Goal: Task Accomplishment & Management: Manage account settings

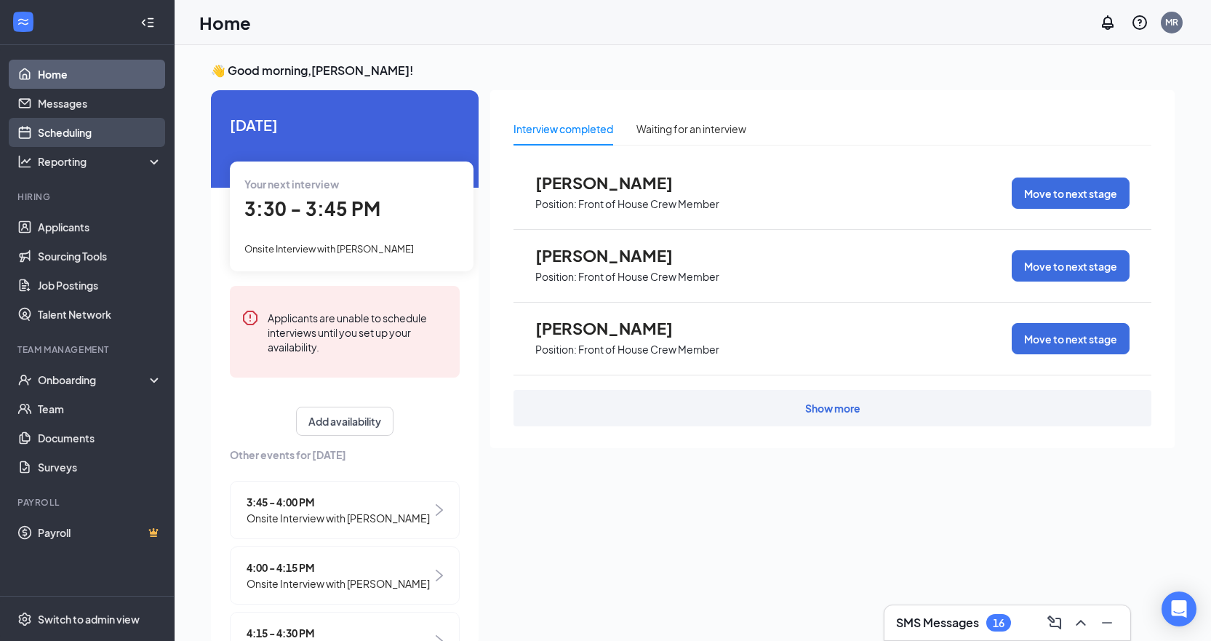
click at [72, 127] on link "Scheduling" at bounding box center [100, 132] width 124 height 29
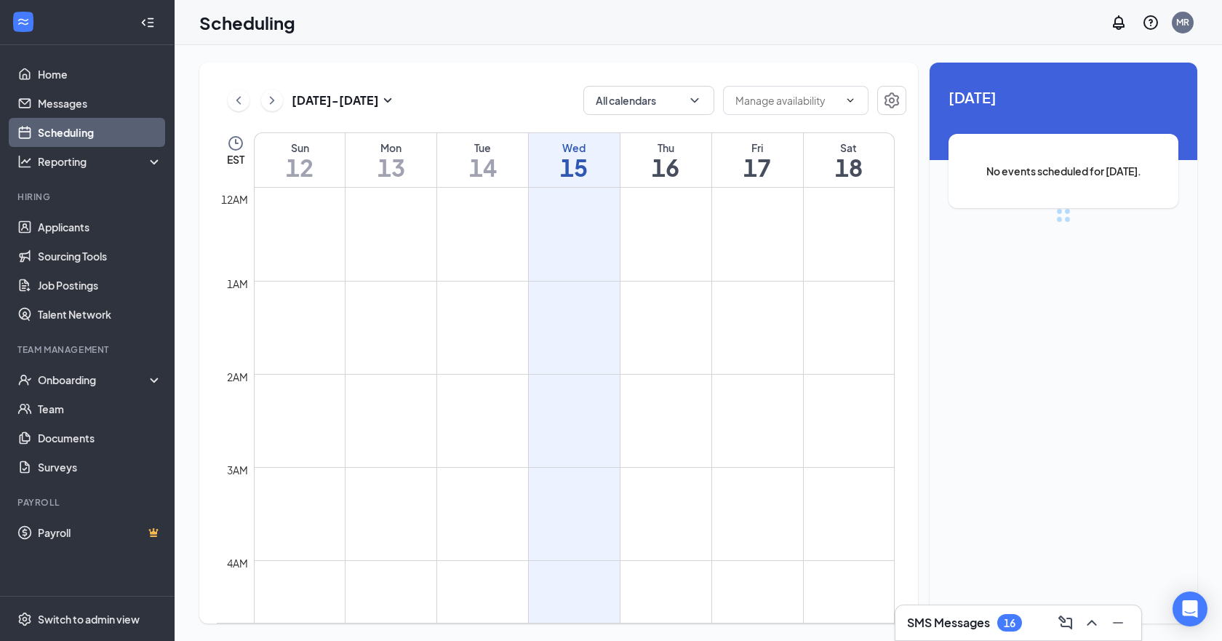
scroll to position [715, 0]
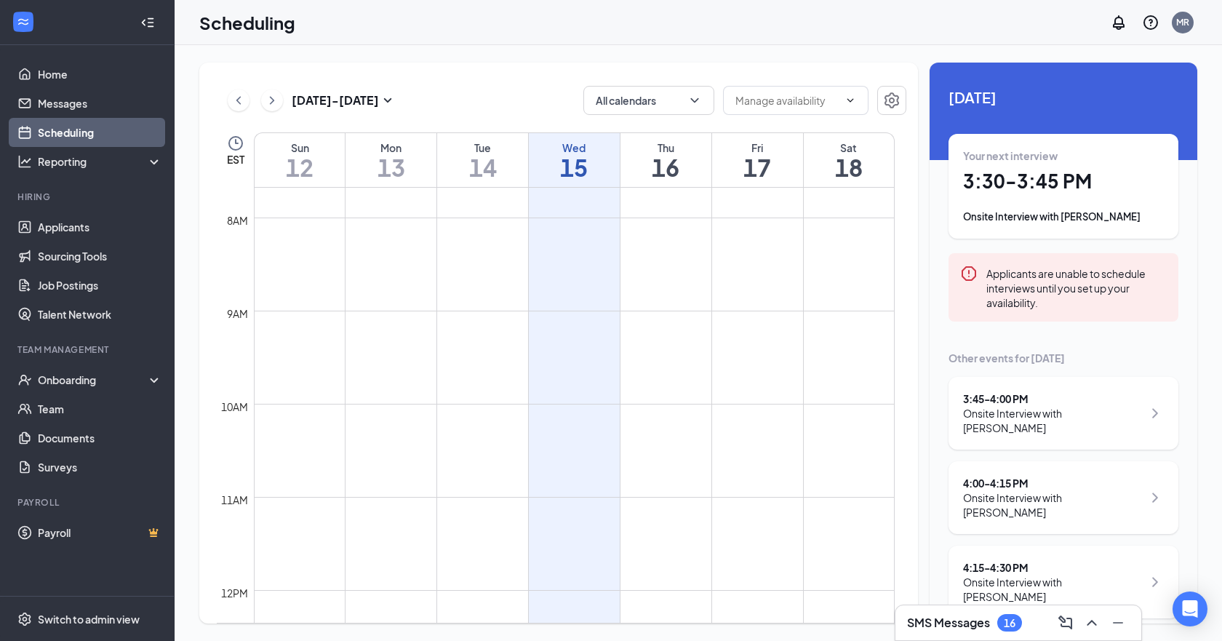
click at [1091, 215] on div "Onsite Interview with JaMya Cooper" at bounding box center [1063, 217] width 201 height 15
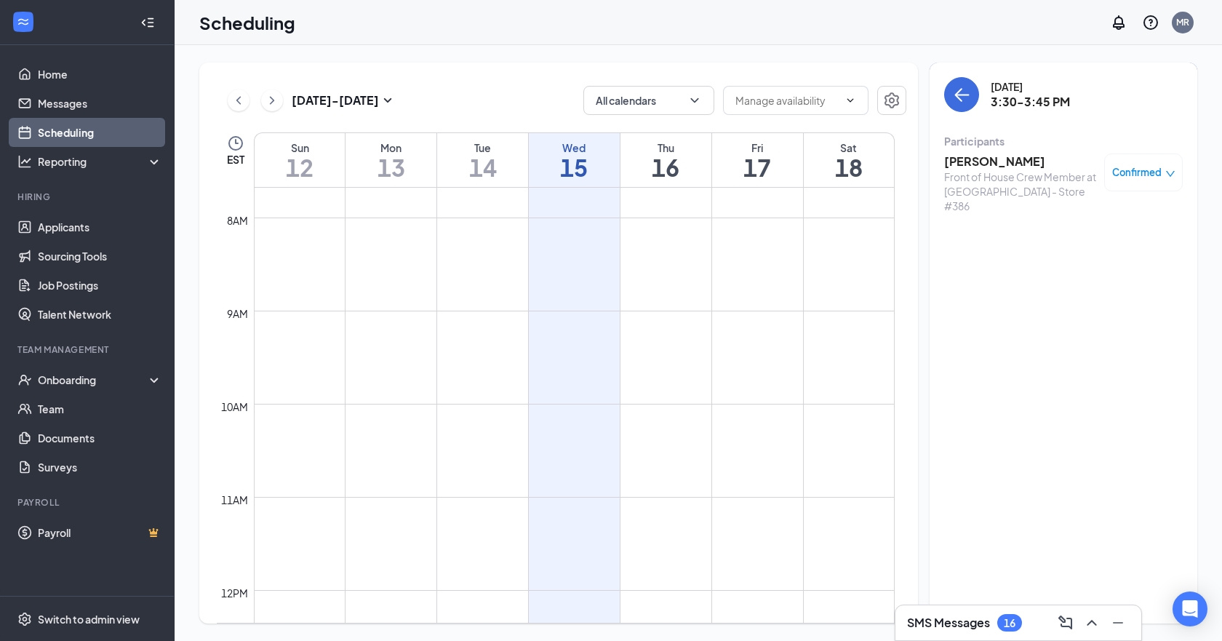
click at [991, 158] on h3 "JaMya Cooper" at bounding box center [1020, 162] width 153 height 16
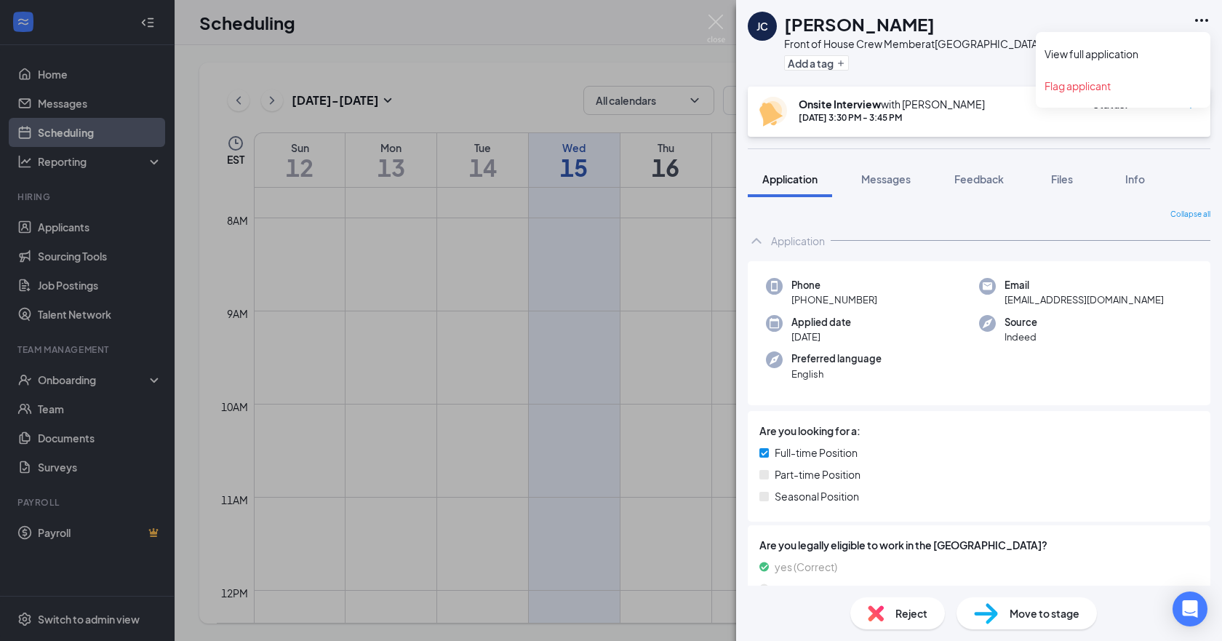
click at [1203, 20] on icon "Ellipses" at bounding box center [1201, 20] width 13 height 3
click at [1125, 53] on link "View full application" at bounding box center [1123, 54] width 157 height 15
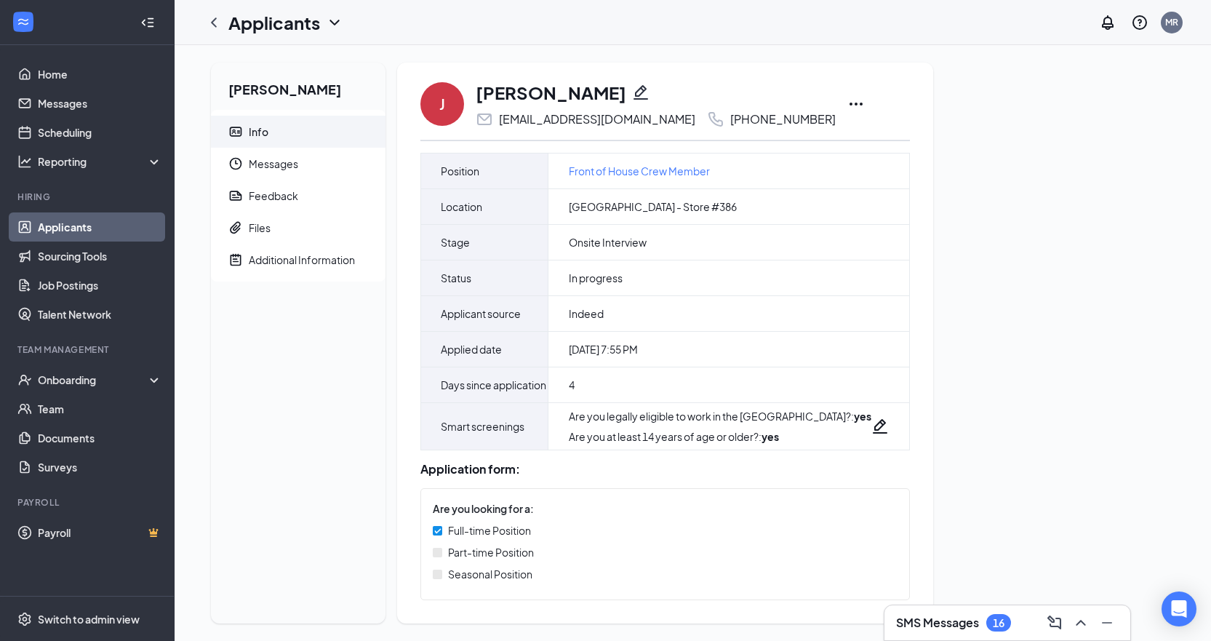
click at [848, 102] on icon "Ellipses" at bounding box center [856, 103] width 17 height 17
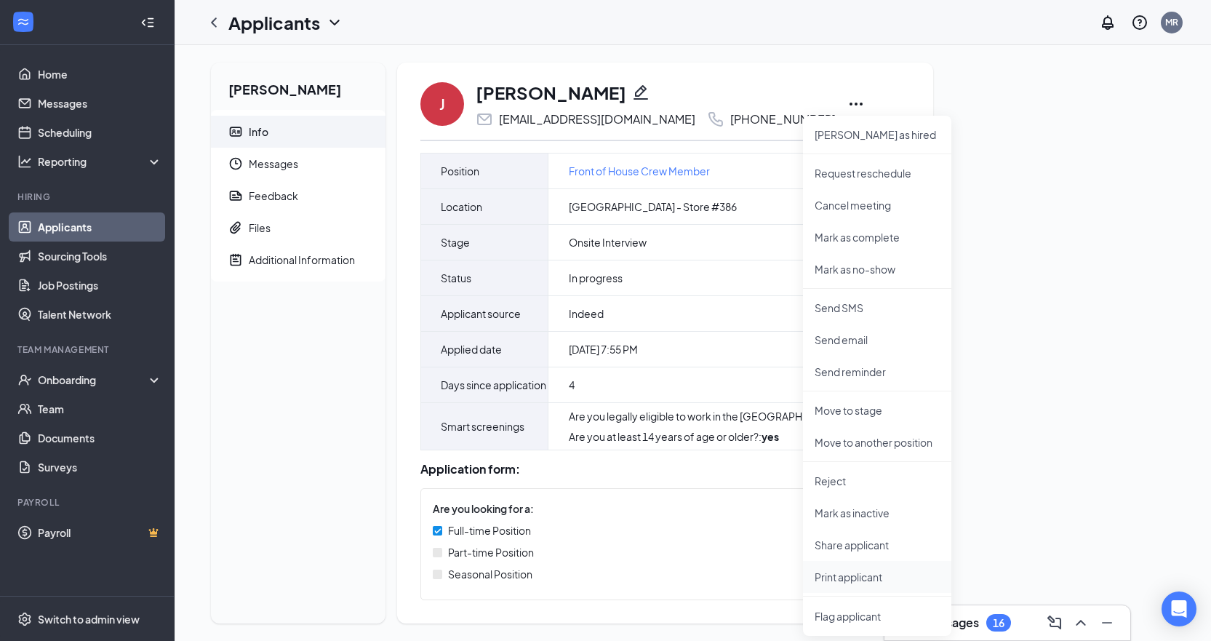
click at [851, 576] on p "Print applicant" at bounding box center [877, 577] width 125 height 15
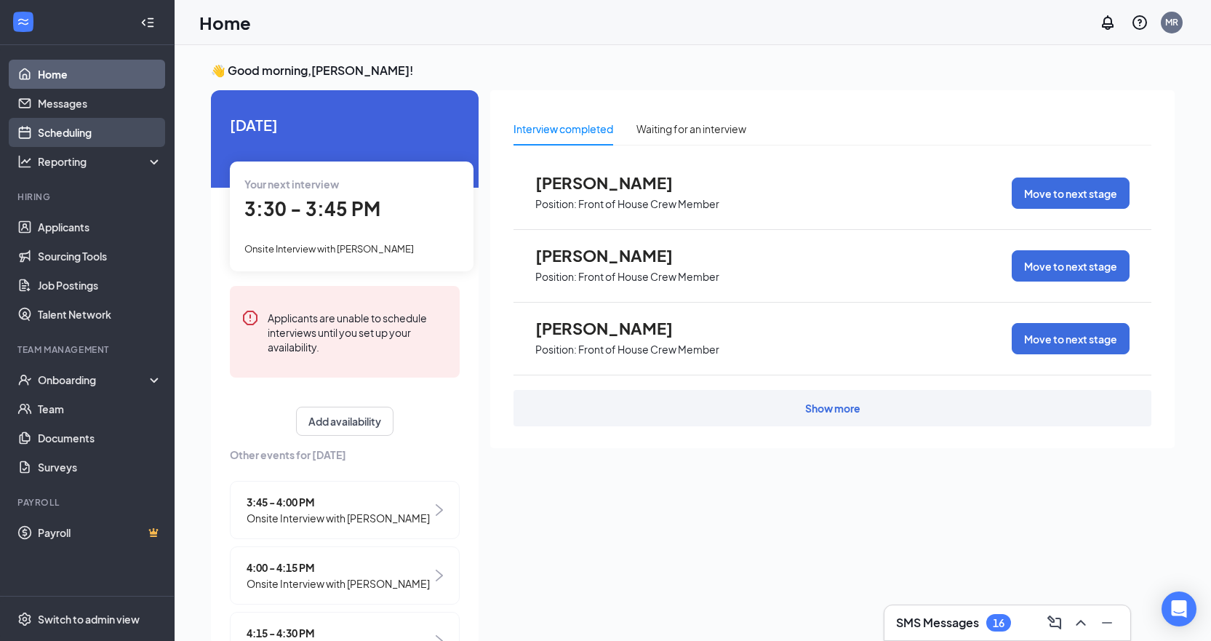
click at [67, 135] on link "Scheduling" at bounding box center [100, 132] width 124 height 29
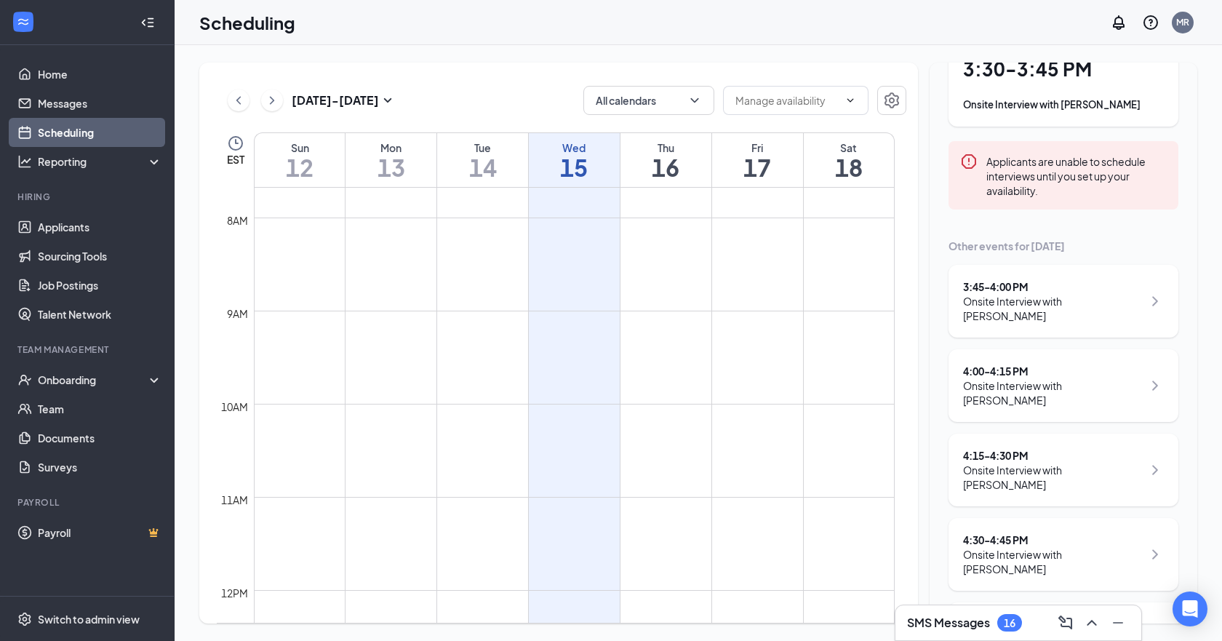
scroll to position [145, 0]
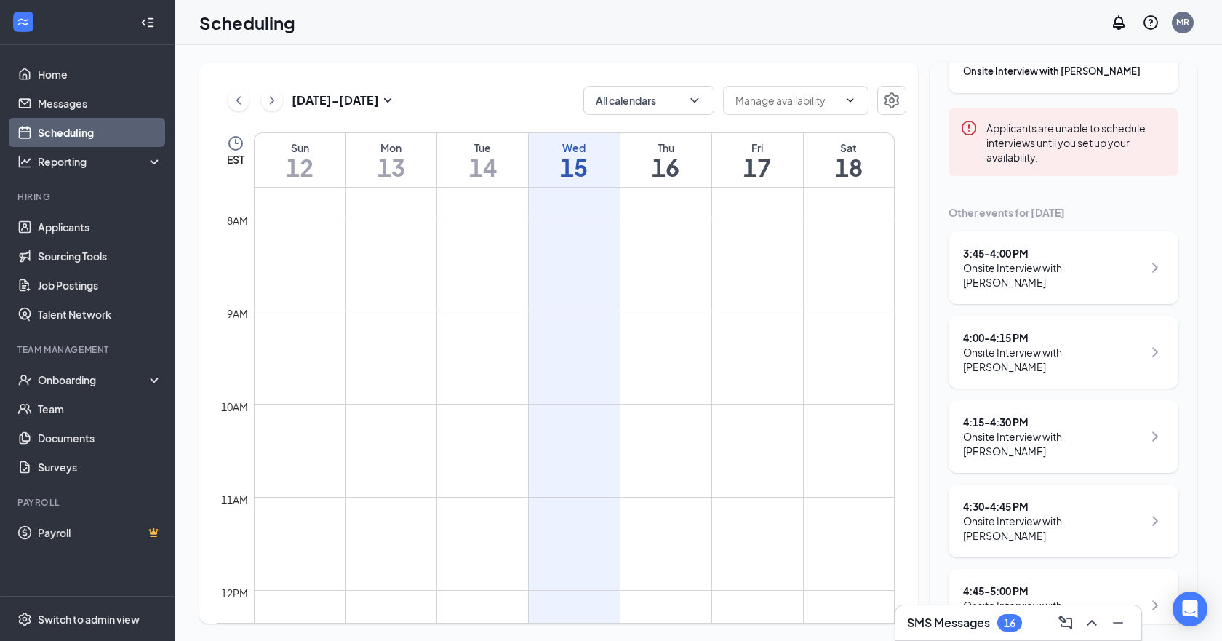
click at [1067, 263] on div "Onsite Interview with Jordan Drain" at bounding box center [1053, 274] width 180 height 29
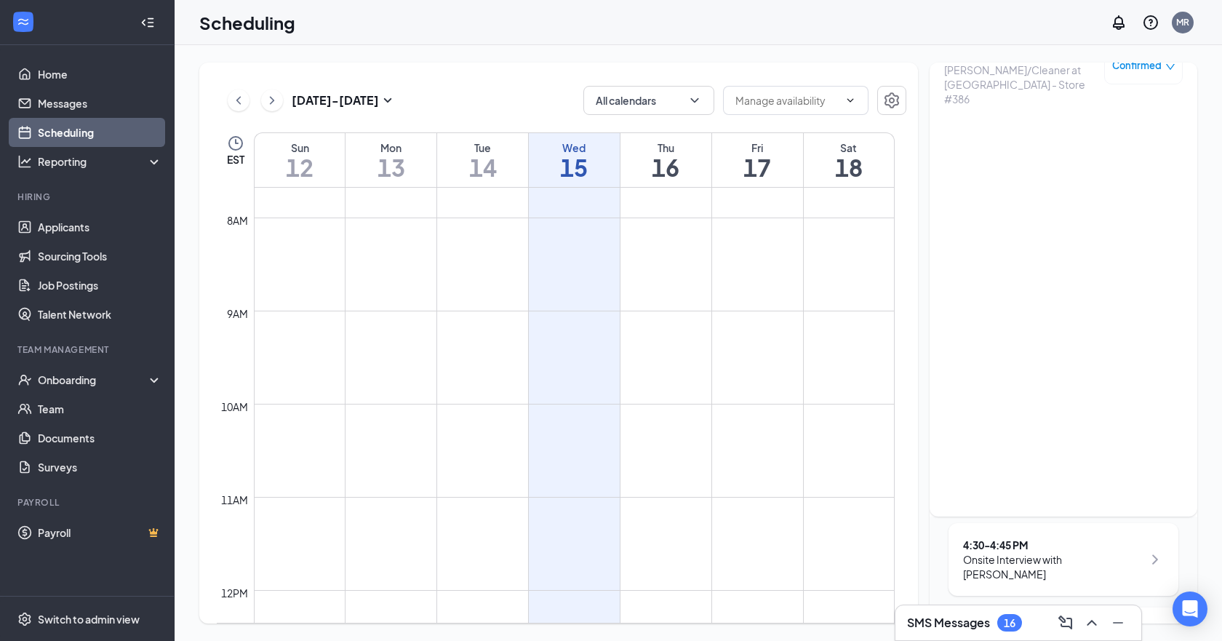
scroll to position [73, 0]
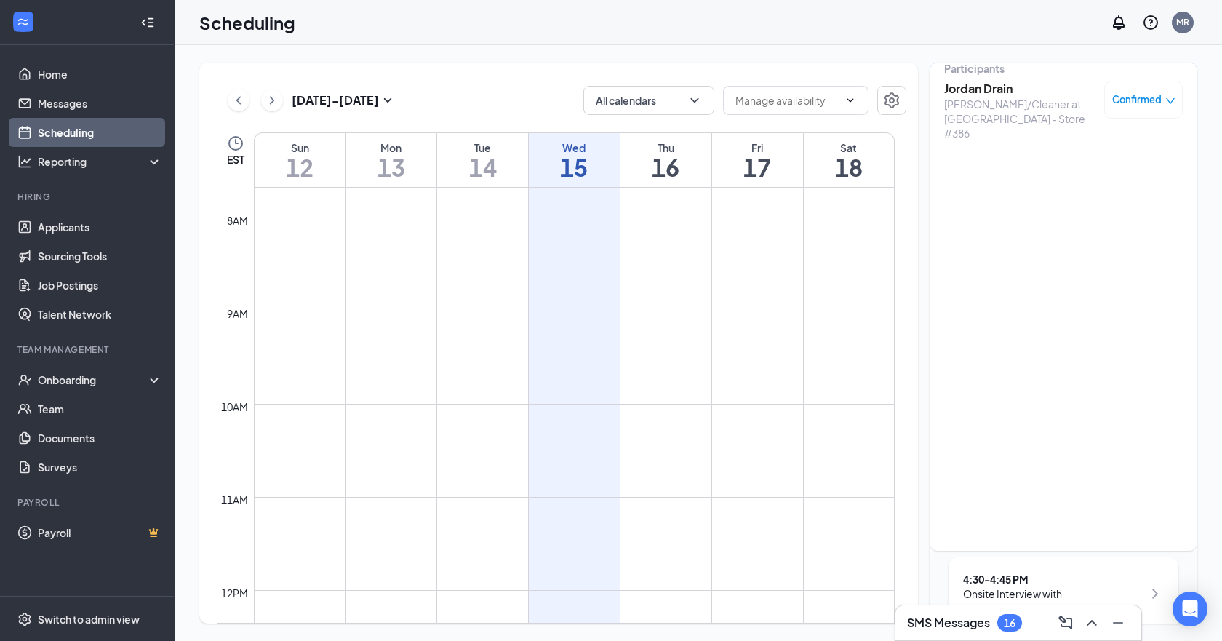
click at [995, 89] on h3 "Jordan Drain" at bounding box center [1020, 89] width 153 height 16
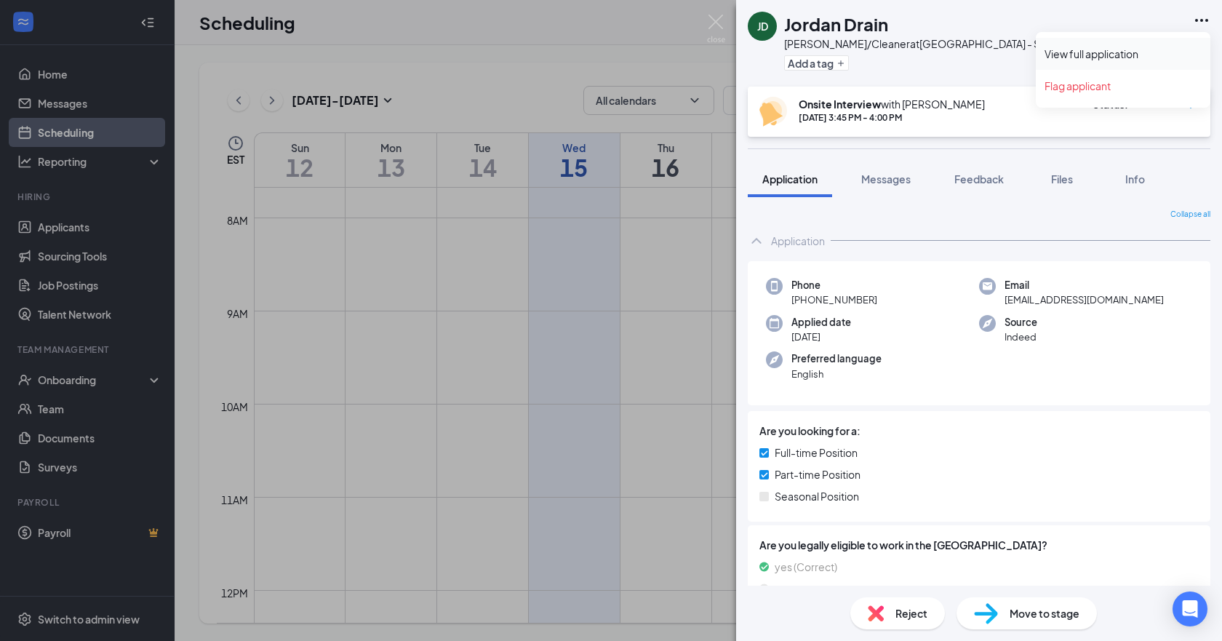
click at [1116, 56] on link "View full application" at bounding box center [1123, 54] width 157 height 15
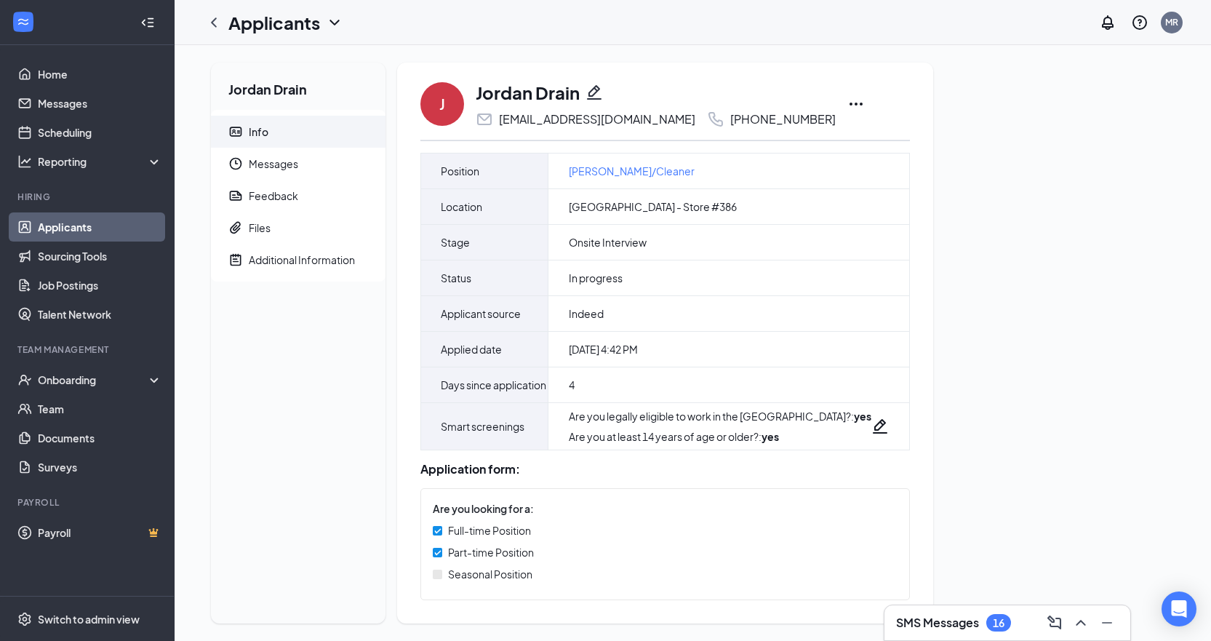
click at [848, 103] on icon "Ellipses" at bounding box center [856, 103] width 17 height 17
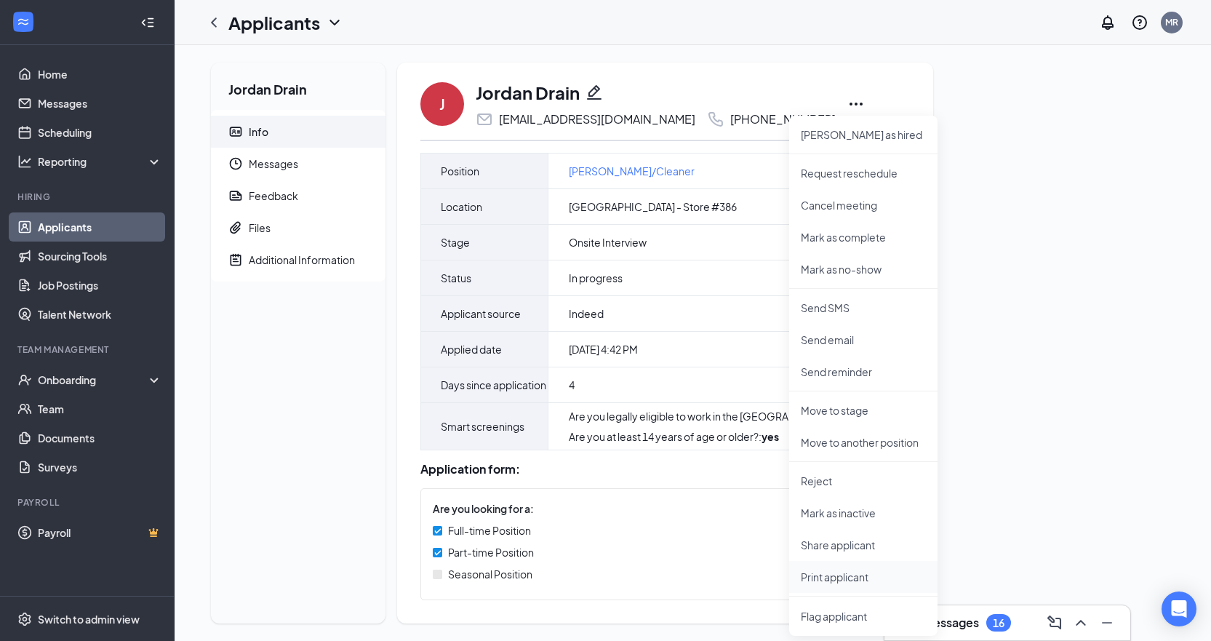
click at [816, 574] on p "Print applicant" at bounding box center [863, 577] width 125 height 15
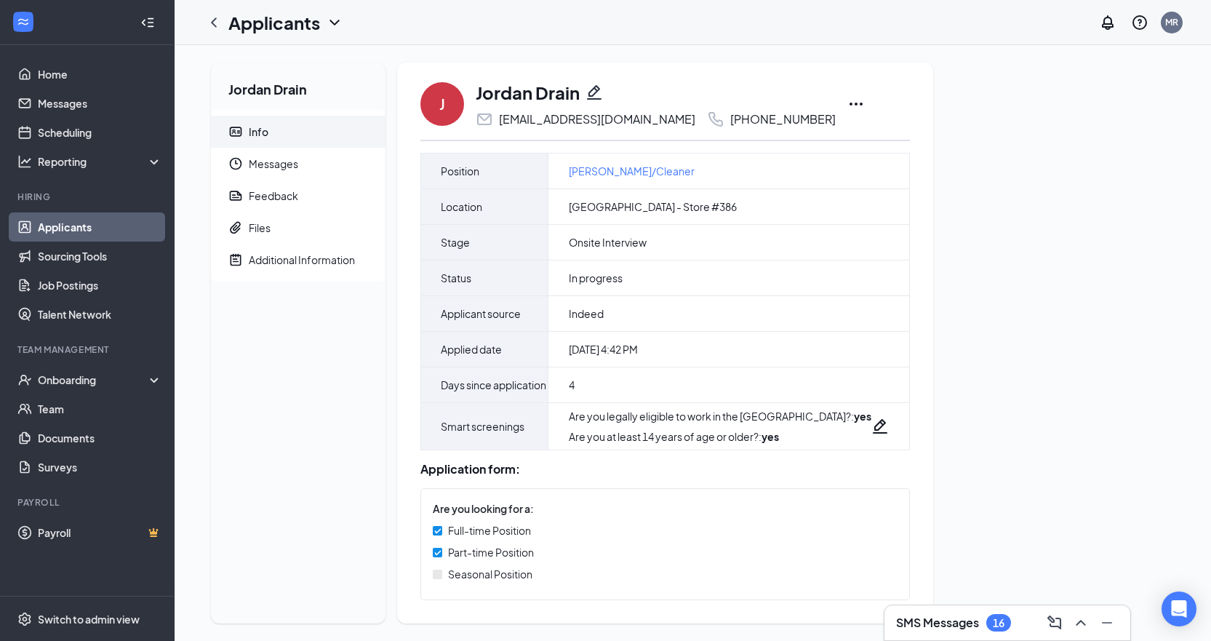
click at [850, 104] on icon "Ellipses" at bounding box center [856, 104] width 13 height 3
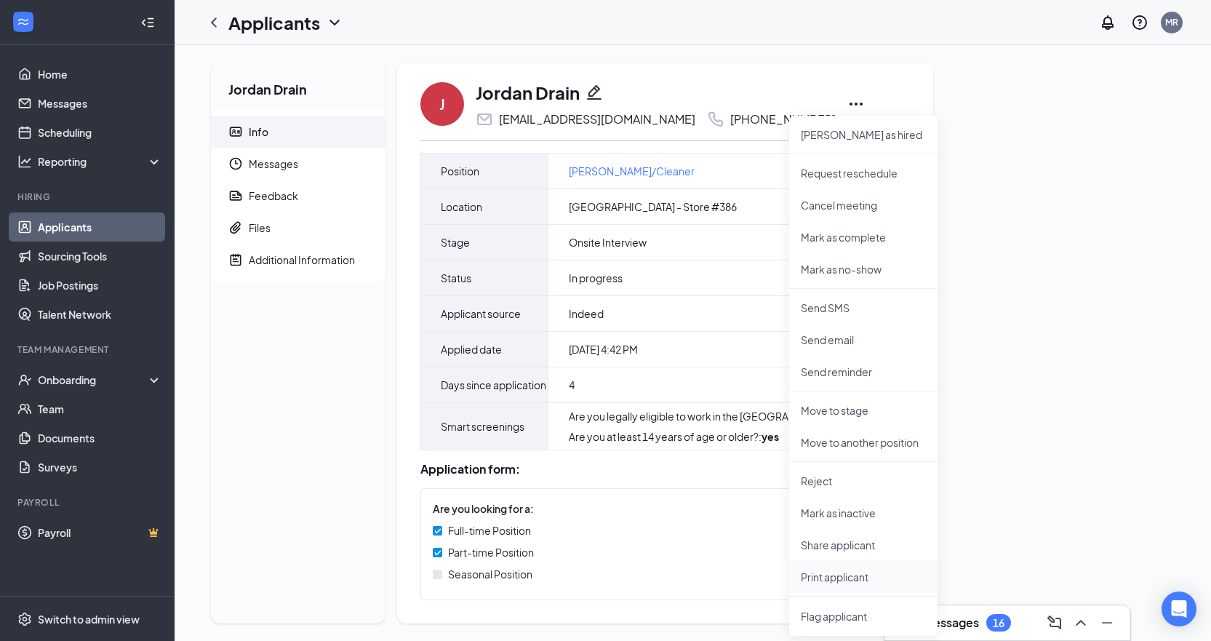
click at [848, 575] on p "Print applicant" at bounding box center [863, 577] width 125 height 15
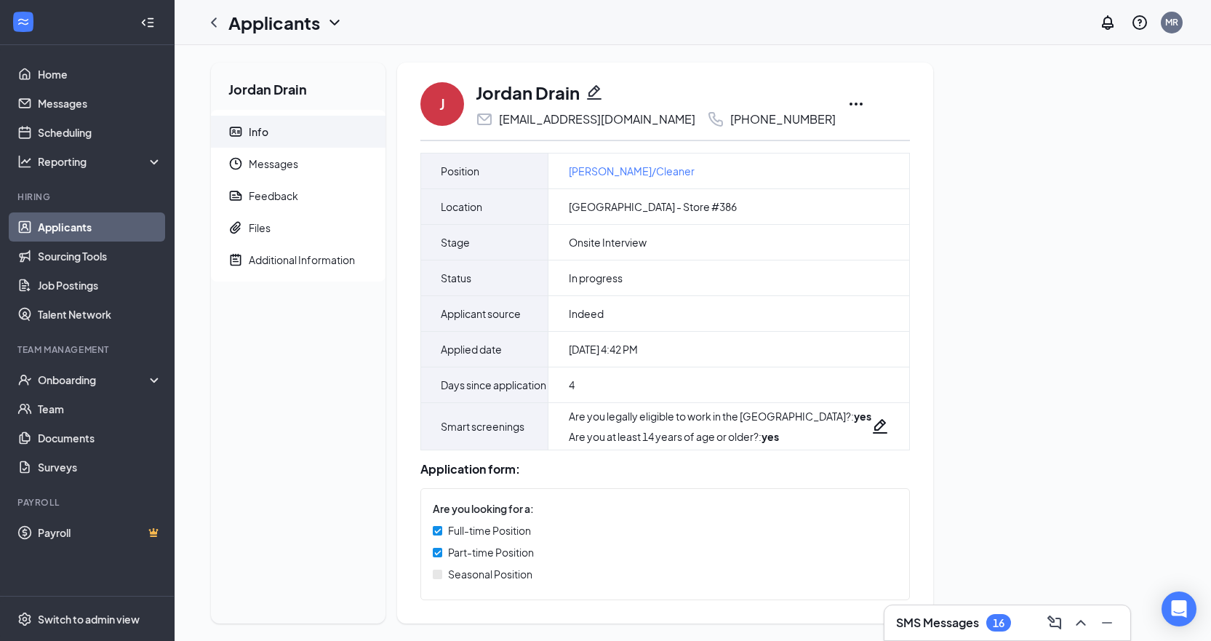
click at [850, 104] on icon "Ellipses" at bounding box center [856, 104] width 13 height 3
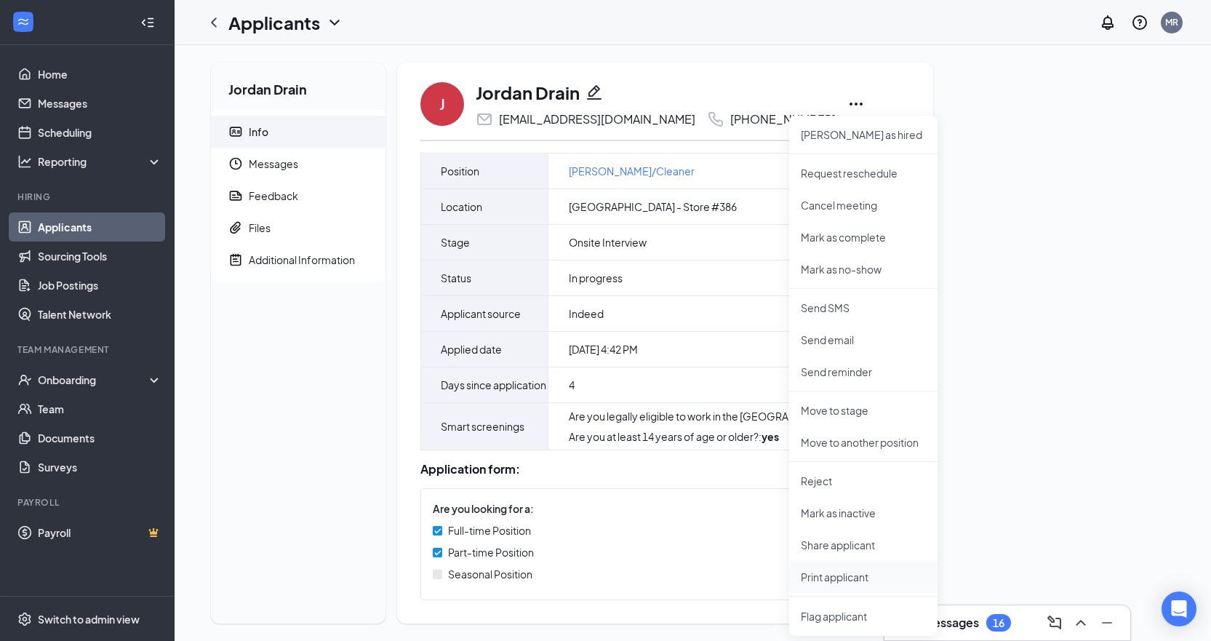
click at [828, 575] on p "Print applicant" at bounding box center [863, 577] width 125 height 15
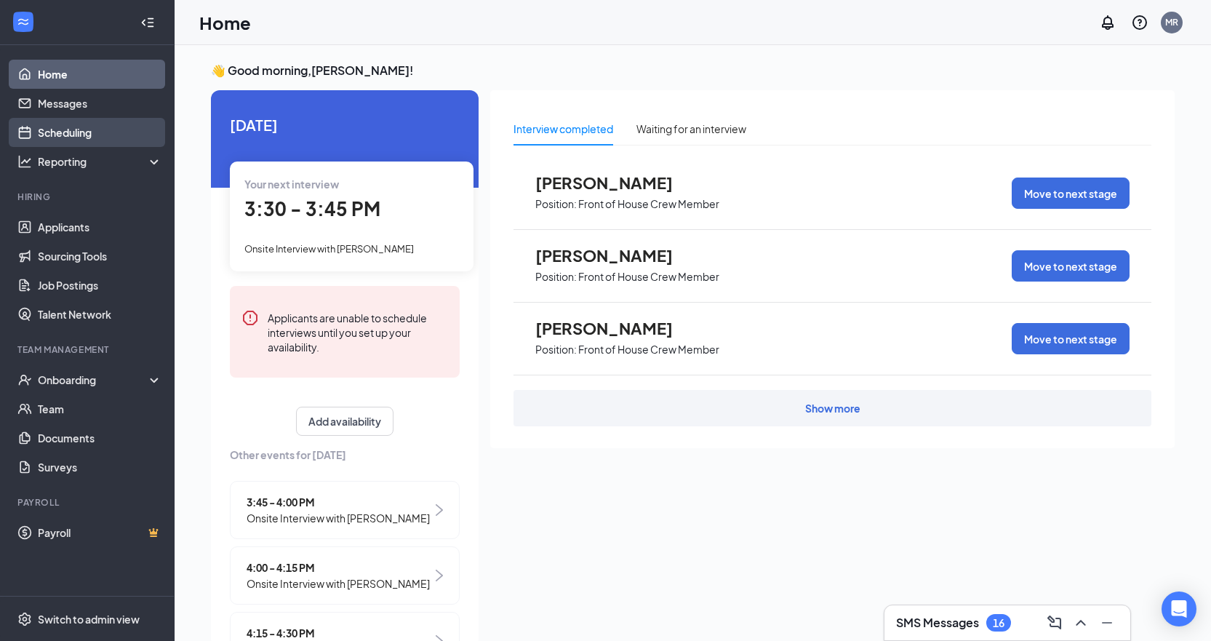
click at [57, 135] on link "Scheduling" at bounding box center [100, 132] width 124 height 29
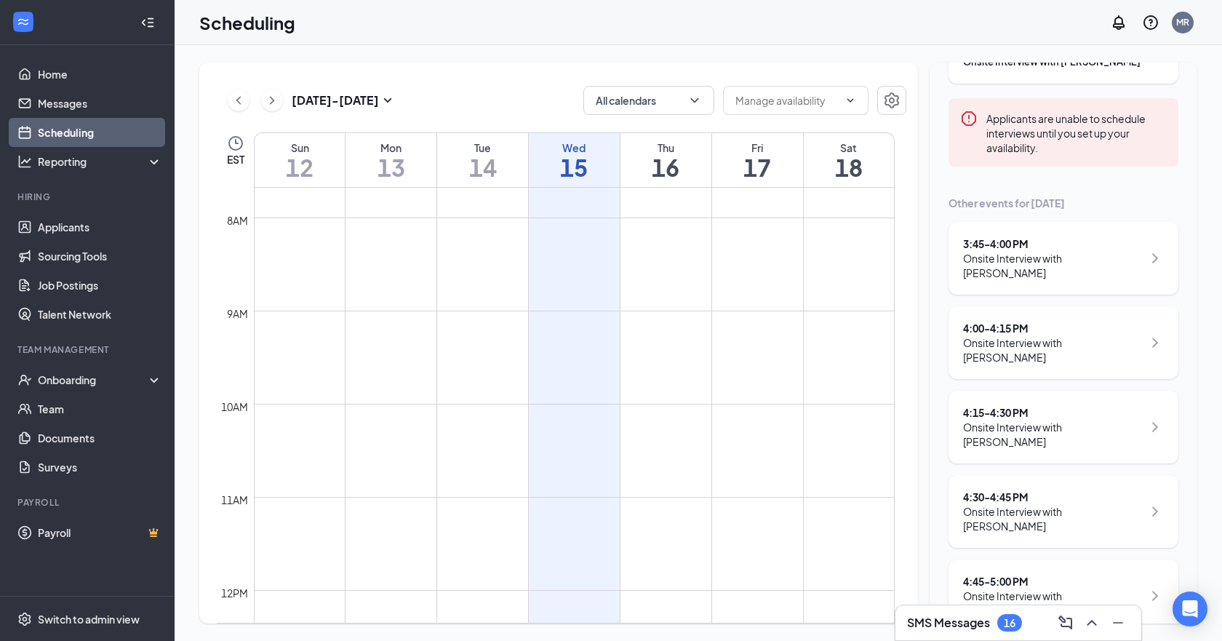
scroll to position [158, 0]
click at [1031, 332] on div "Onsite Interview with Jamauria Wysinger" at bounding box center [1053, 346] width 180 height 29
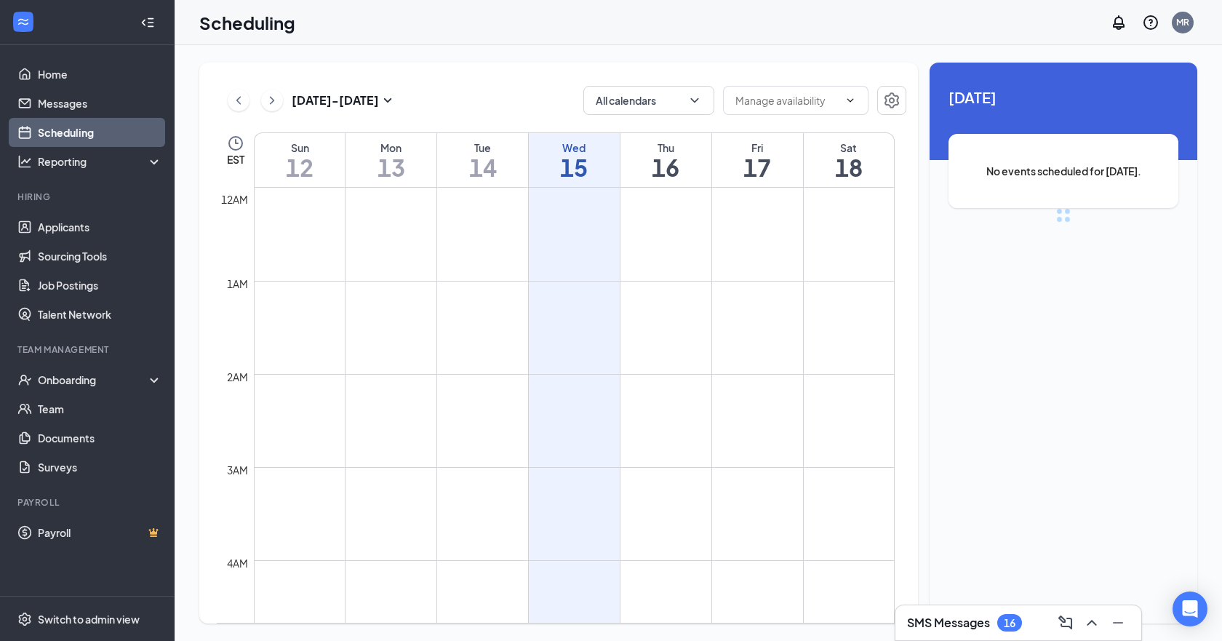
scroll to position [715, 0]
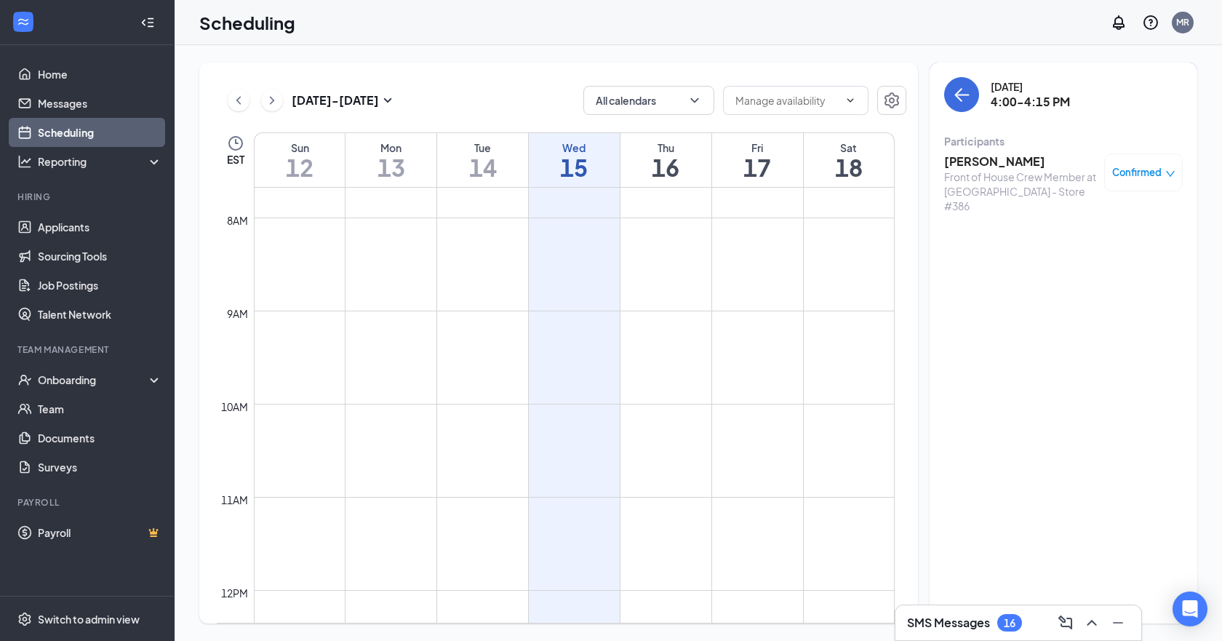
click at [986, 160] on h3 "[PERSON_NAME]" at bounding box center [1020, 162] width 153 height 16
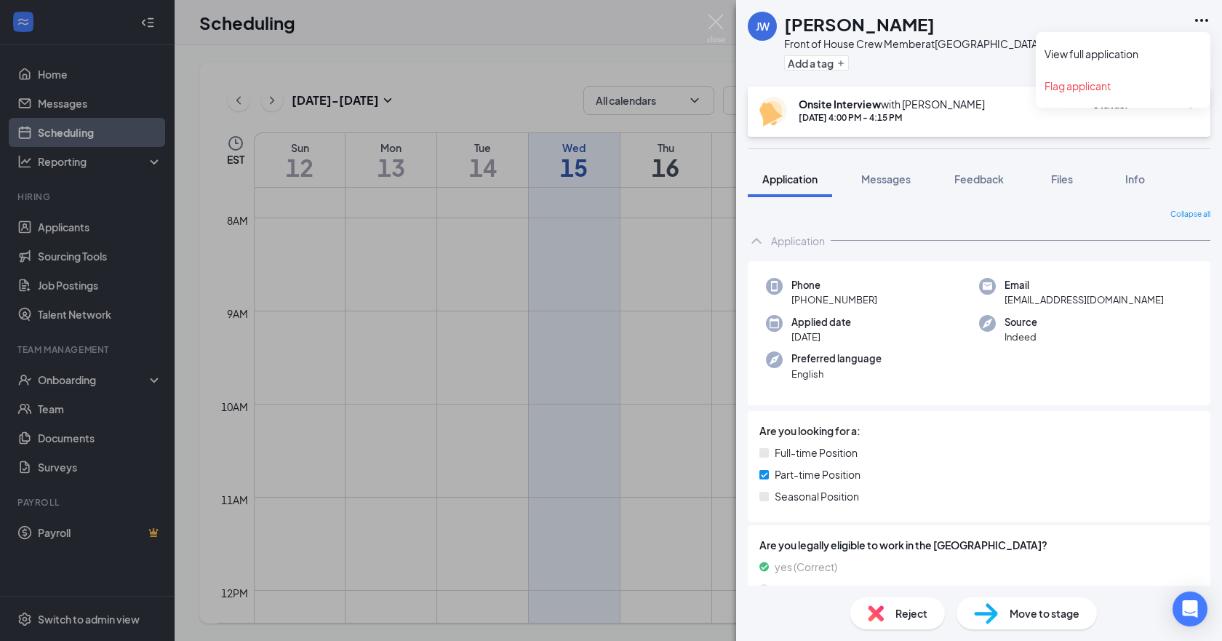
click at [1206, 20] on icon "Ellipses" at bounding box center [1201, 20] width 13 height 3
click at [1125, 54] on link "View full application" at bounding box center [1123, 54] width 157 height 15
click at [715, 23] on img at bounding box center [716, 29] width 18 height 28
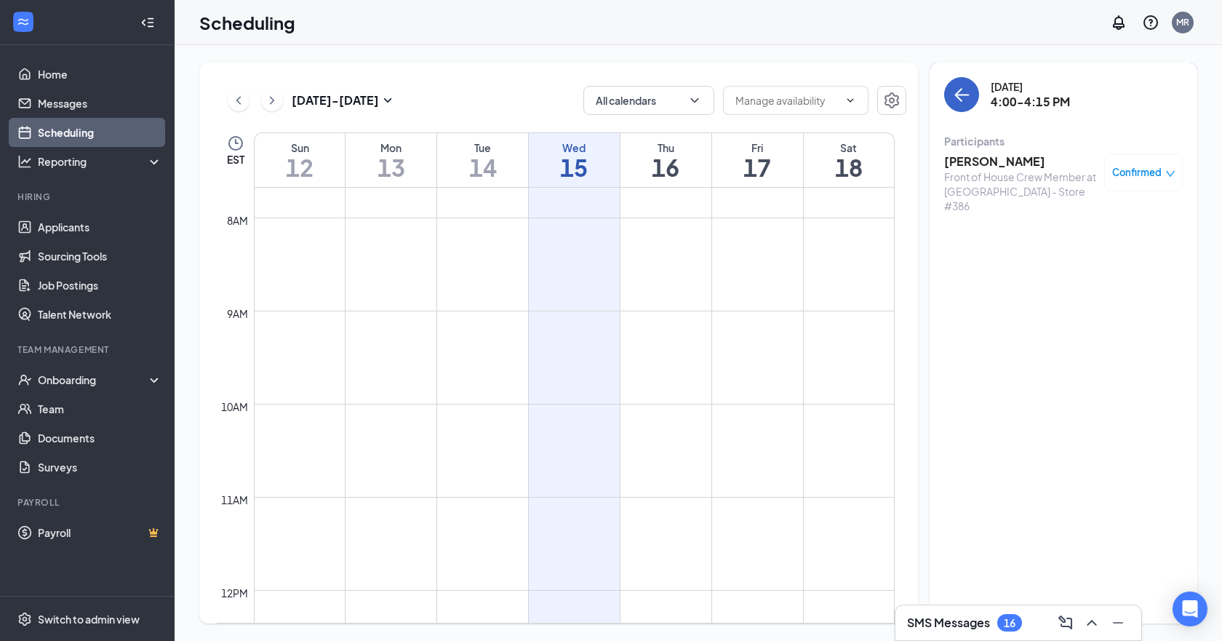
click at [951, 90] on button "back-button" at bounding box center [961, 94] width 35 height 35
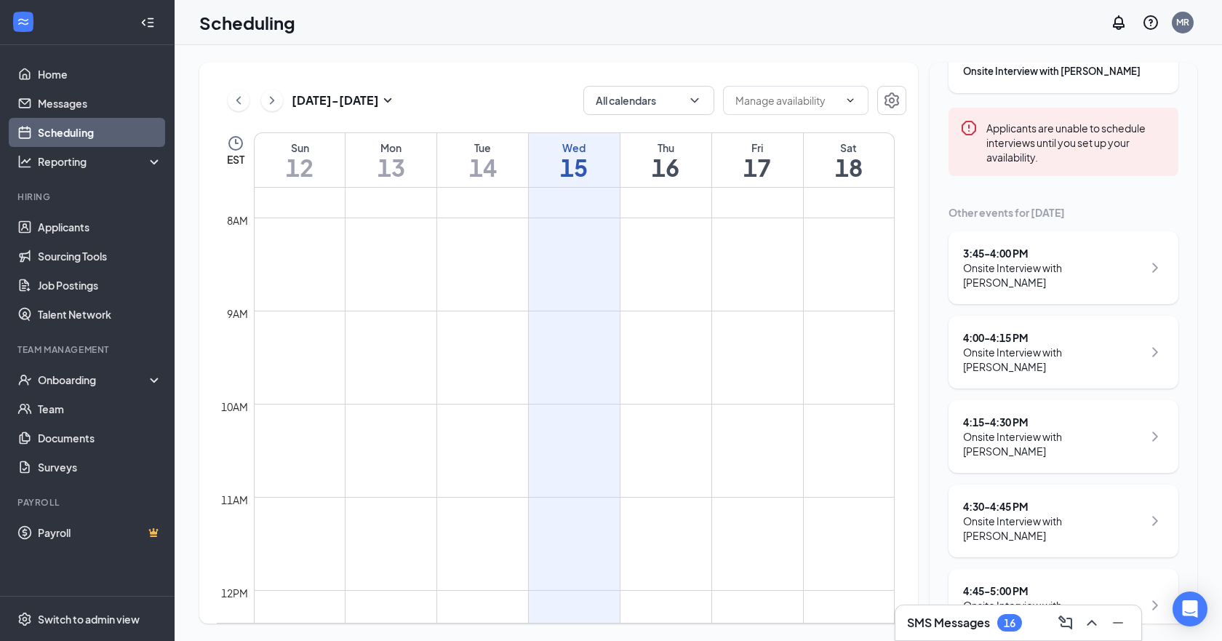
scroll to position [158, 0]
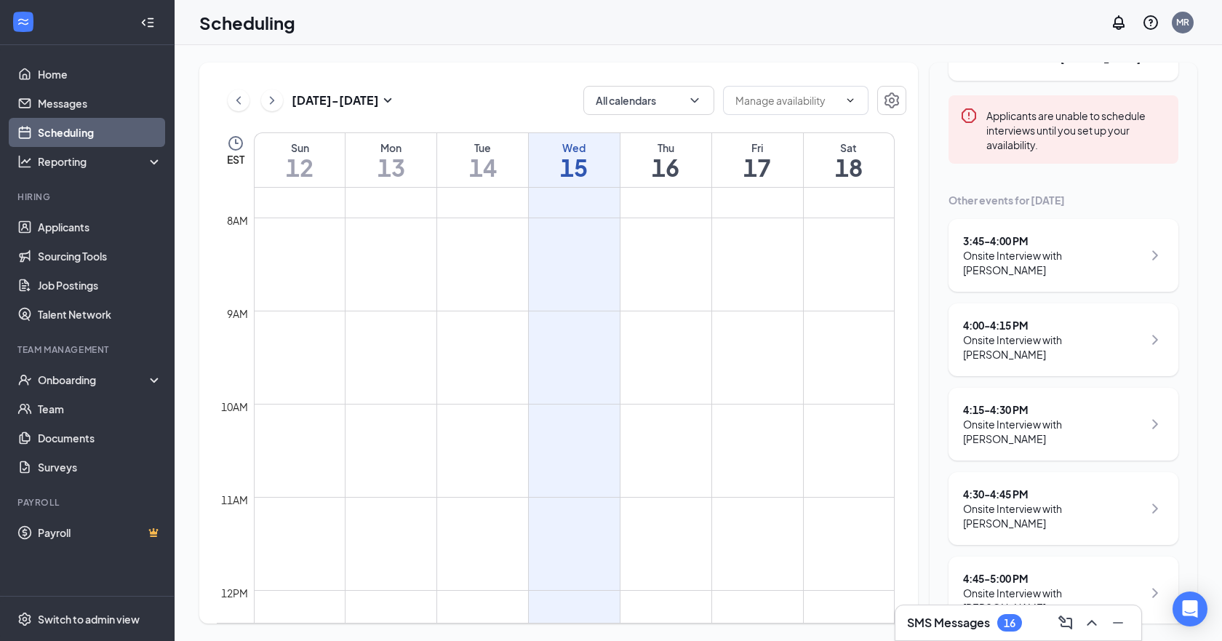
click at [1047, 417] on div "Onsite Interview with Makayla Esters" at bounding box center [1053, 431] width 180 height 29
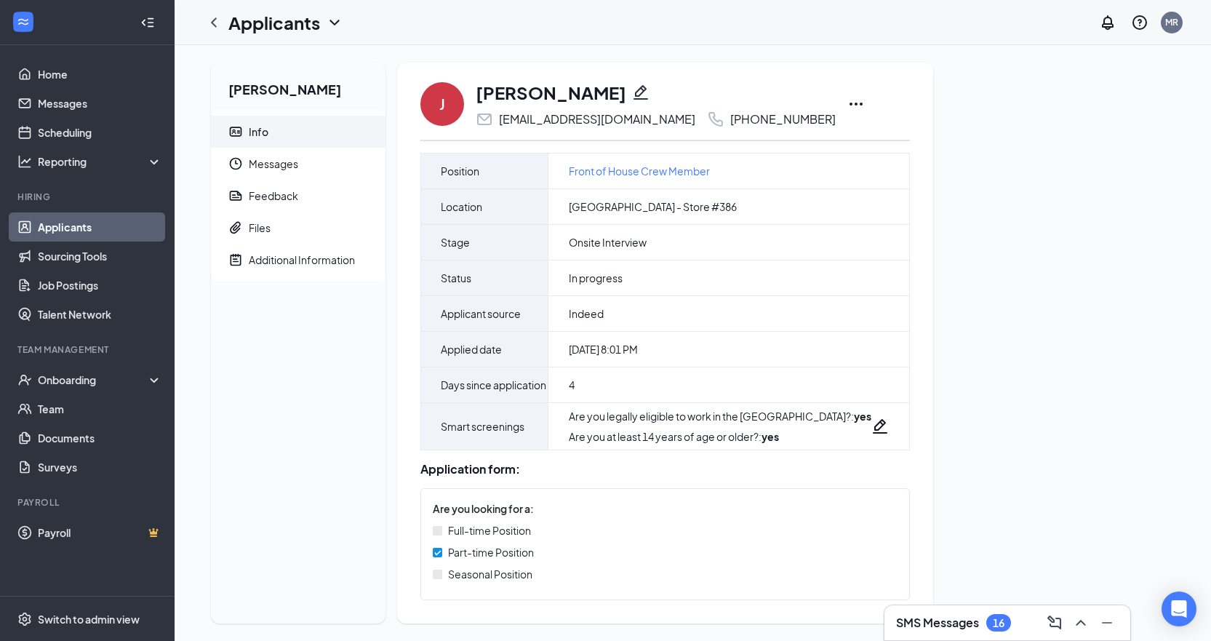
click at [848, 101] on icon "Ellipses" at bounding box center [856, 103] width 17 height 17
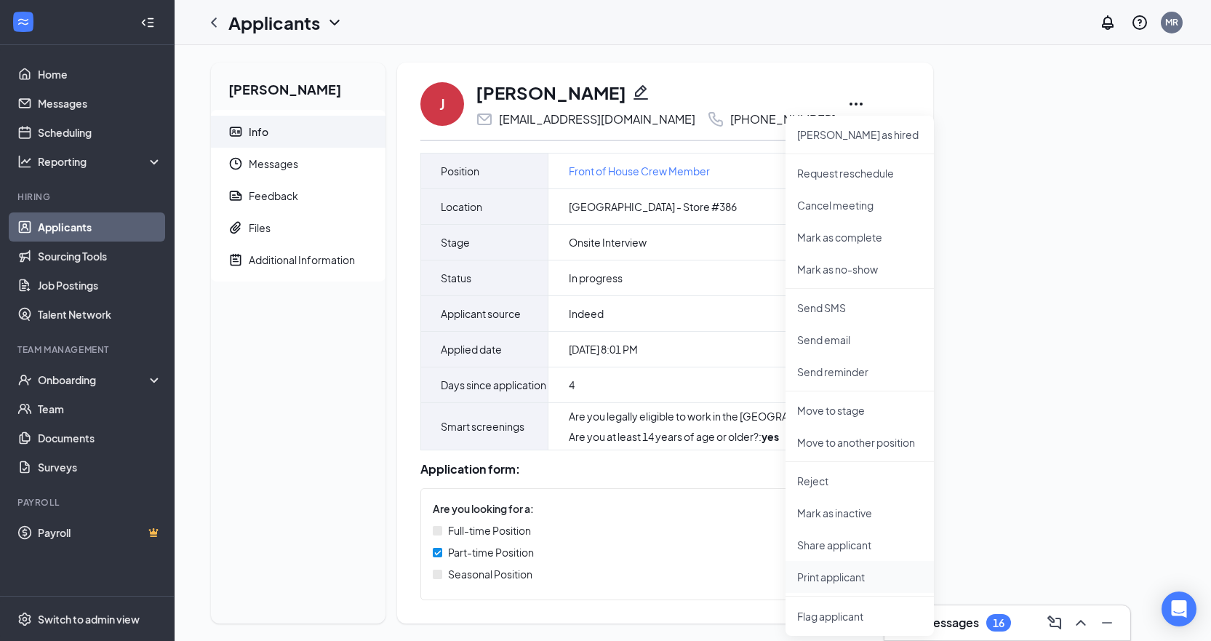
click at [845, 575] on p "Print applicant" at bounding box center [859, 577] width 125 height 15
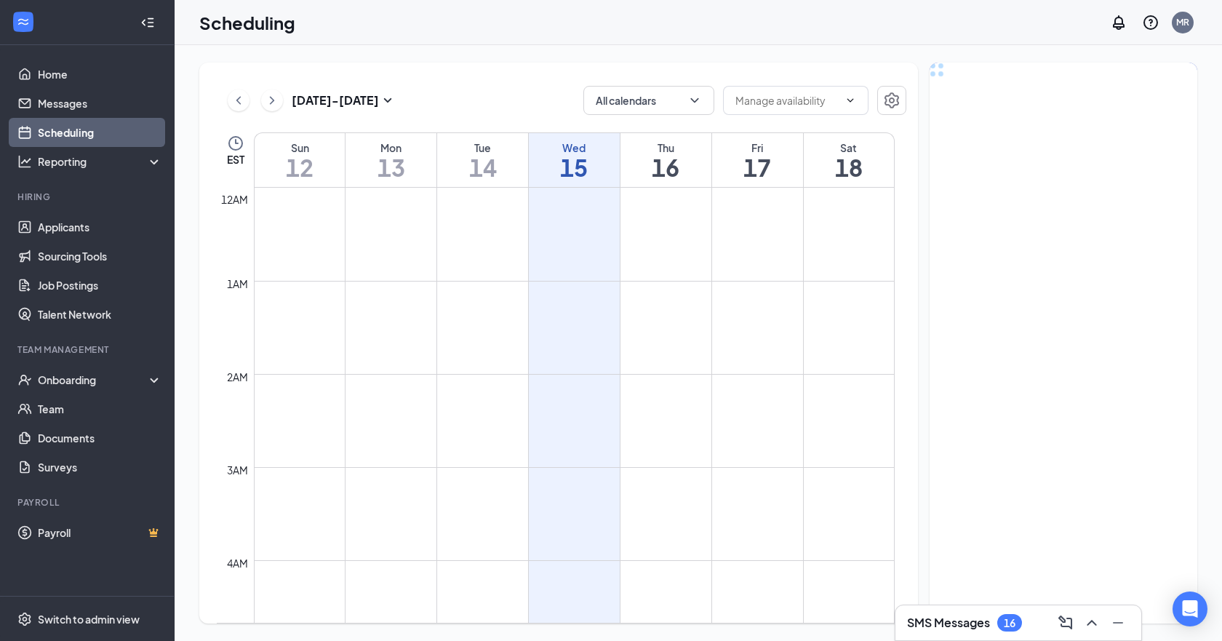
scroll to position [715, 0]
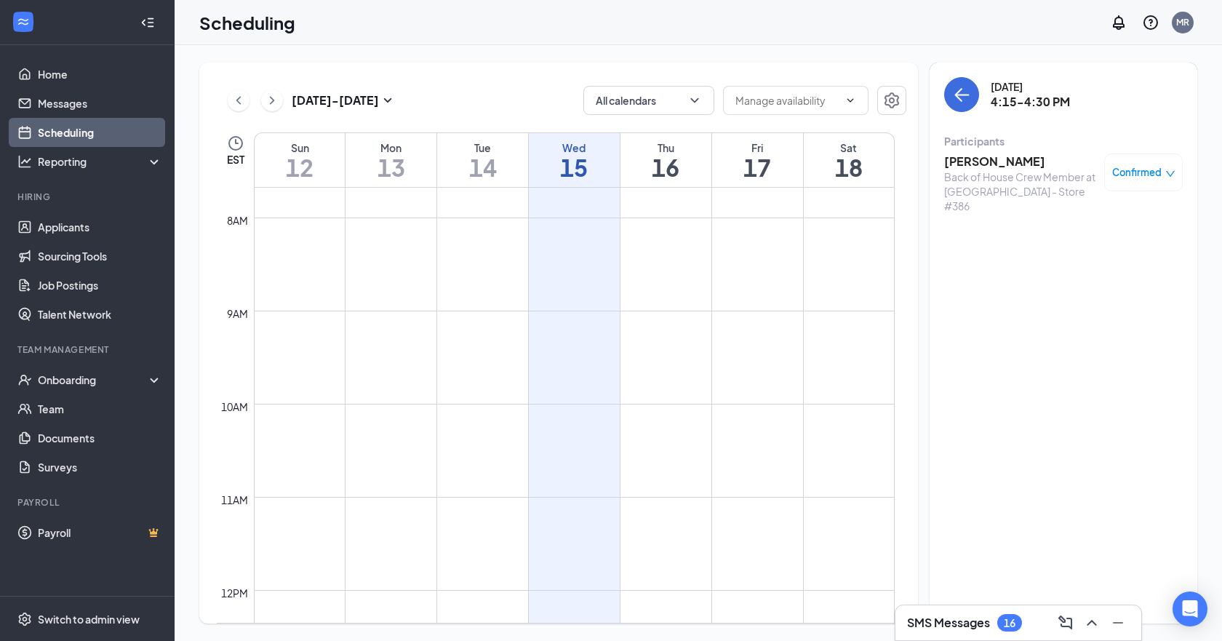
click at [1006, 161] on h3 "[PERSON_NAME]" at bounding box center [1020, 162] width 153 height 16
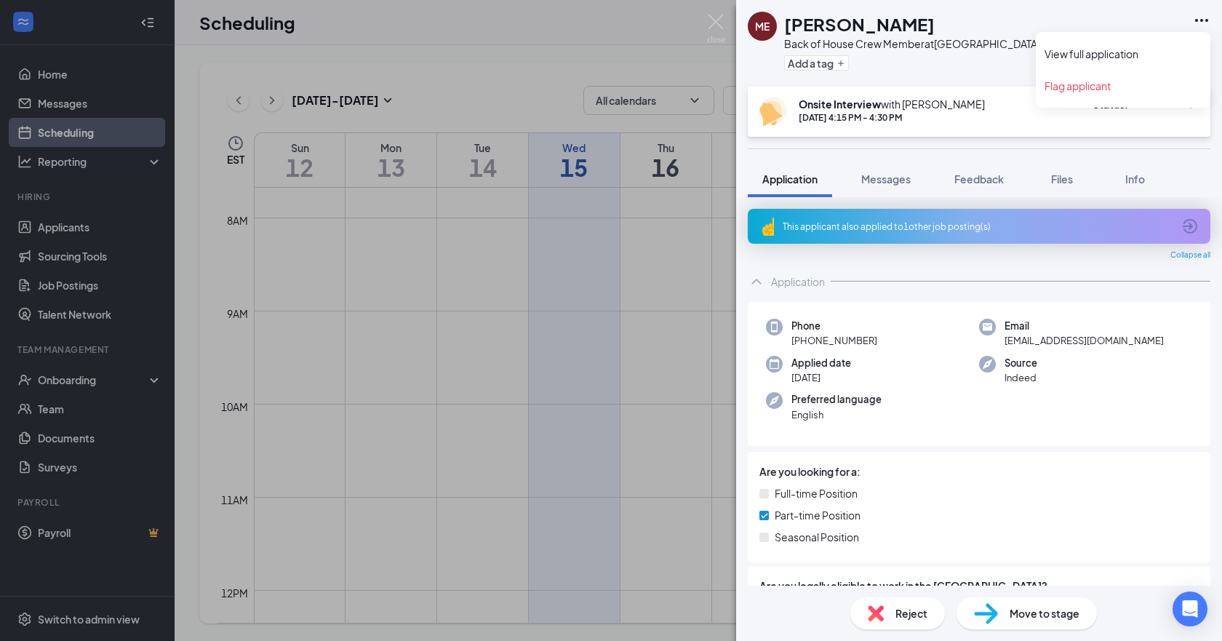
click at [1198, 22] on icon "Ellipses" at bounding box center [1201, 20] width 17 height 17
click at [1133, 54] on link "View full application" at bounding box center [1123, 54] width 157 height 15
click at [720, 21] on img at bounding box center [716, 29] width 18 height 28
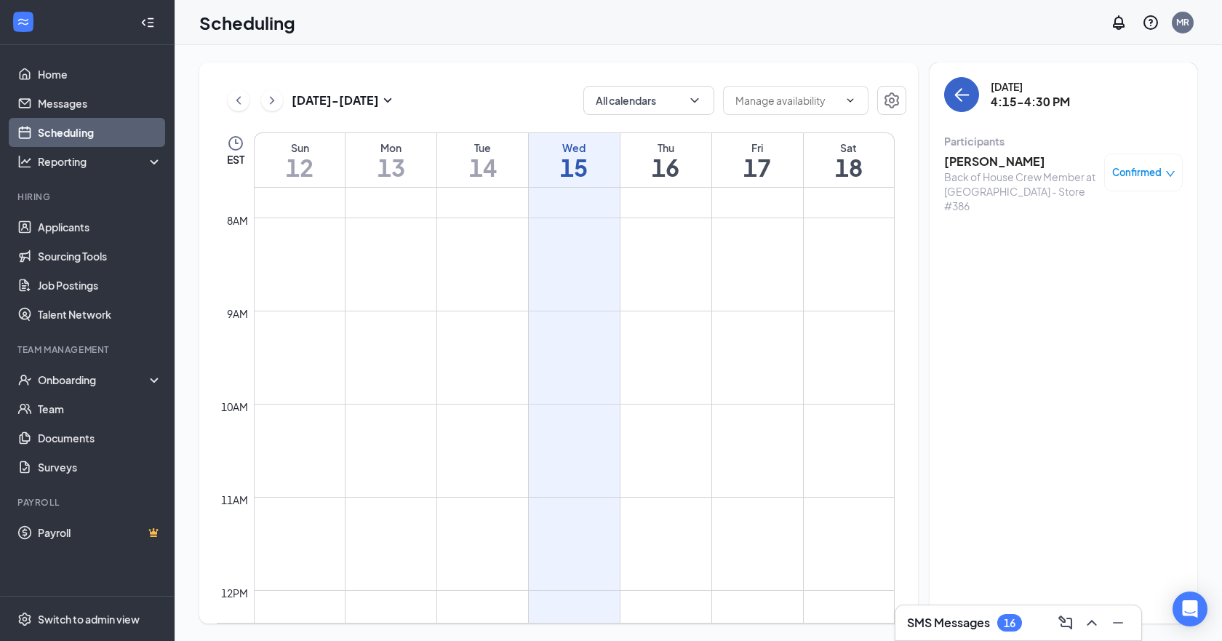
click at [958, 92] on icon "ArrowLeft" at bounding box center [958, 95] width 7 height 14
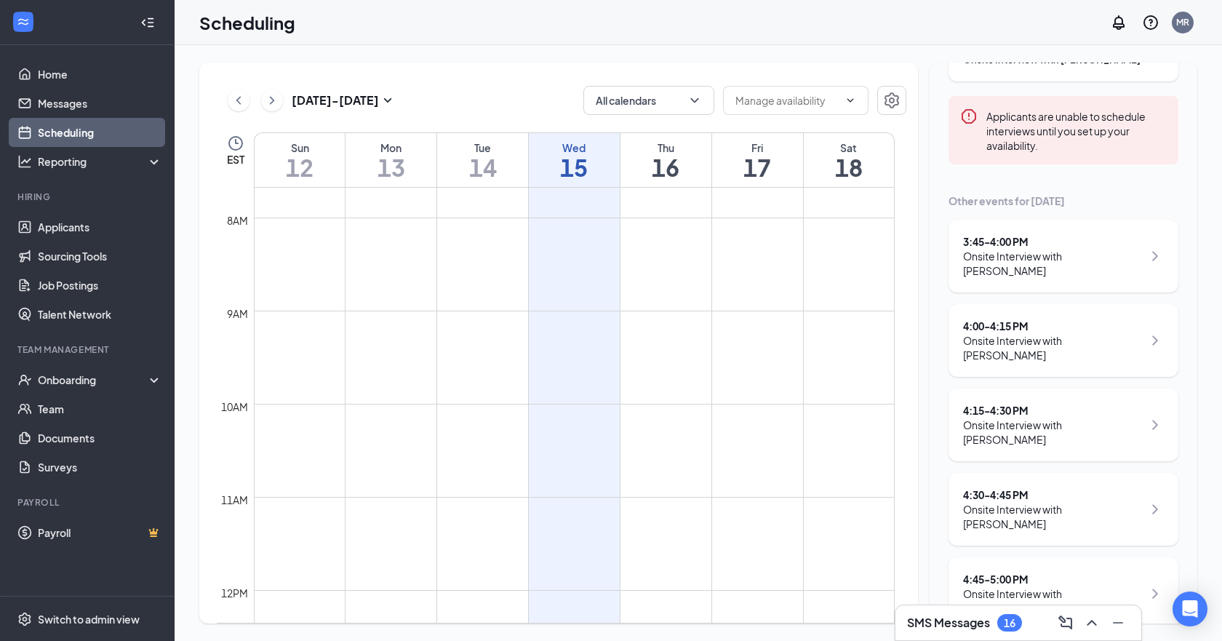
scroll to position [158, 0]
click at [1148, 500] on icon "ChevronRight" at bounding box center [1155, 508] width 17 height 17
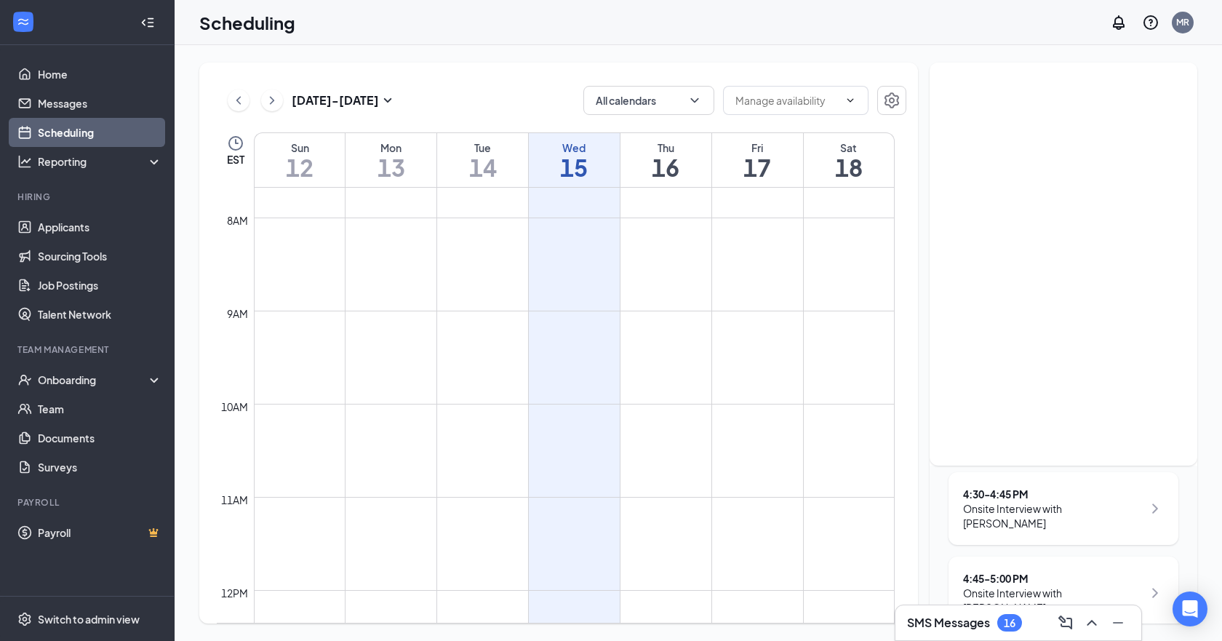
click at [1046, 501] on div "Onsite Interview with Joselyne Covarrubias" at bounding box center [1053, 515] width 180 height 29
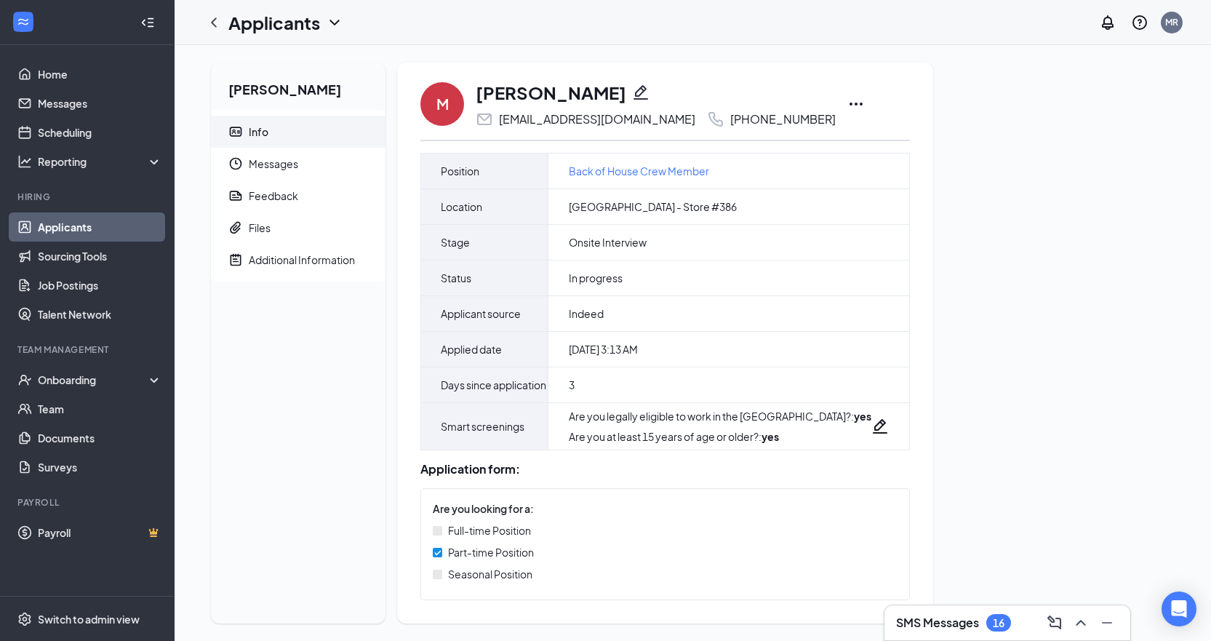
click at [848, 102] on icon "Ellipses" at bounding box center [856, 103] width 17 height 17
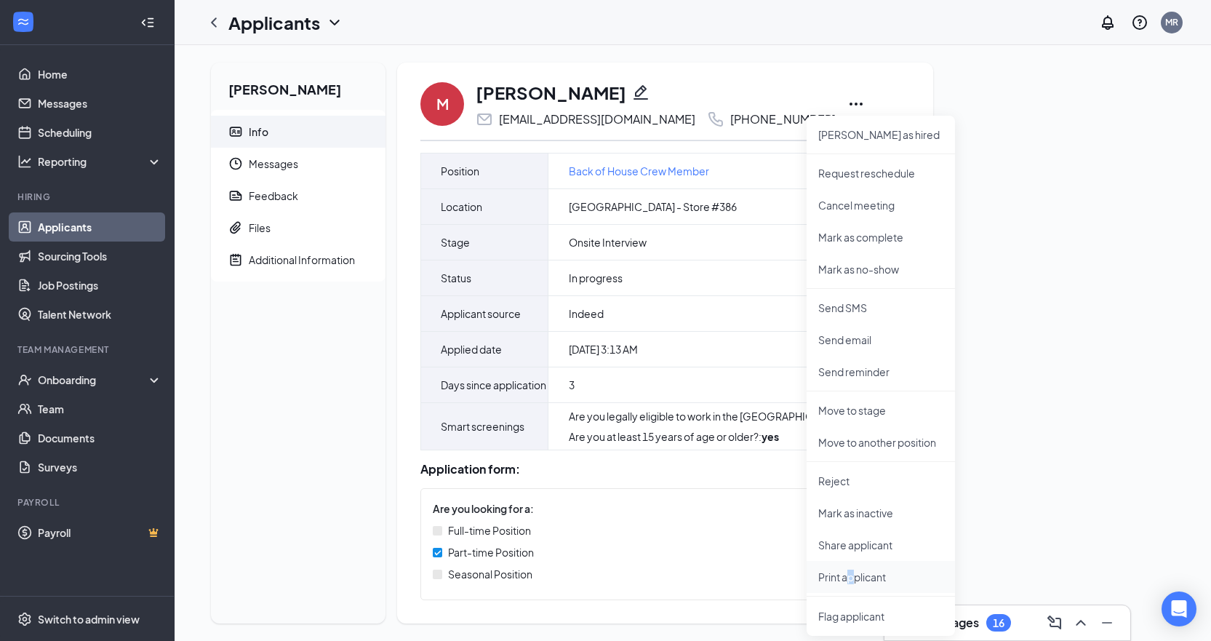
click at [853, 573] on p "Print applicant" at bounding box center [880, 577] width 125 height 15
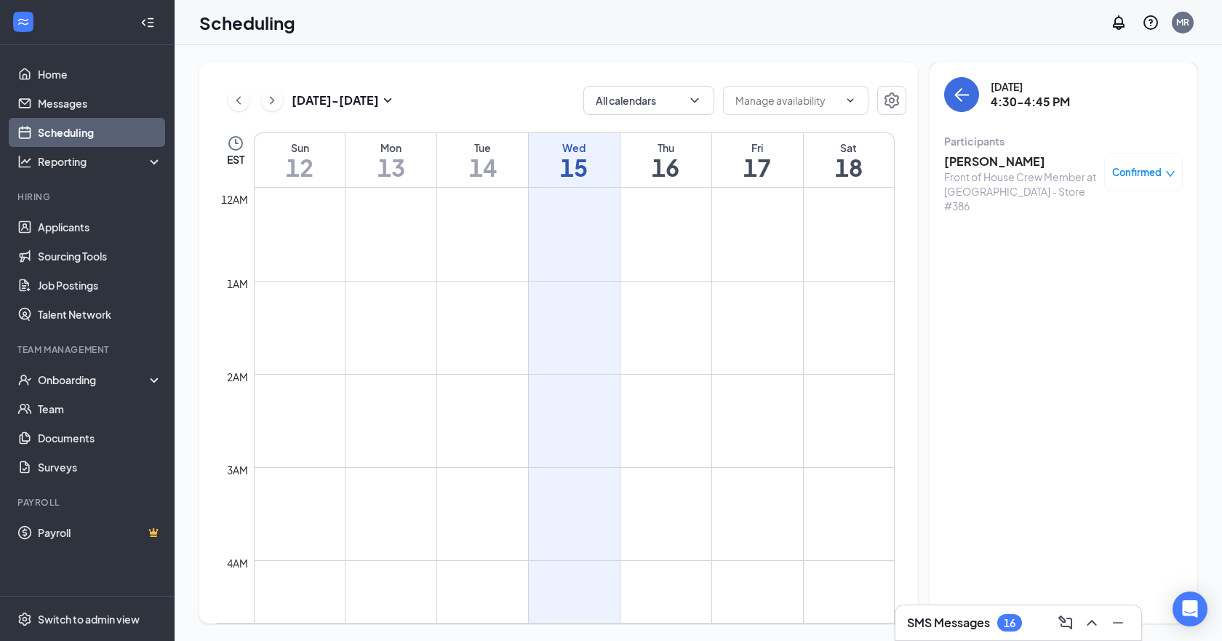
scroll to position [715, 0]
click at [1018, 164] on h3 "[PERSON_NAME]" at bounding box center [1020, 162] width 153 height 16
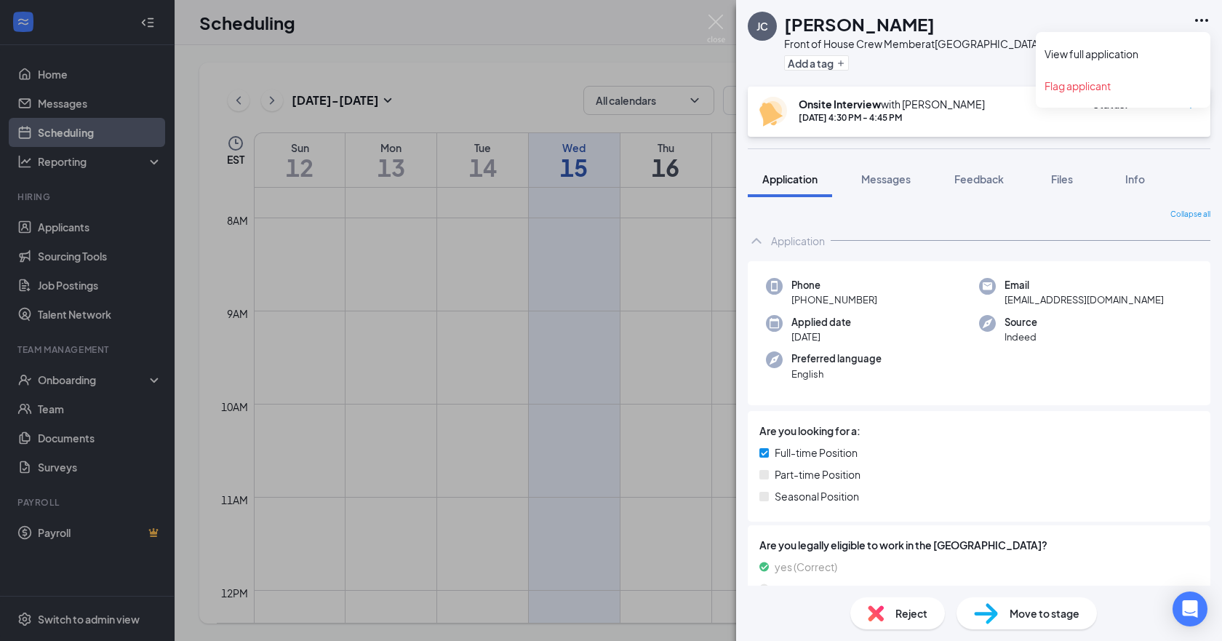
click at [1197, 17] on icon "Ellipses" at bounding box center [1201, 20] width 17 height 17
click at [1096, 49] on link "View full application" at bounding box center [1123, 54] width 157 height 15
click at [713, 17] on img at bounding box center [716, 29] width 18 height 28
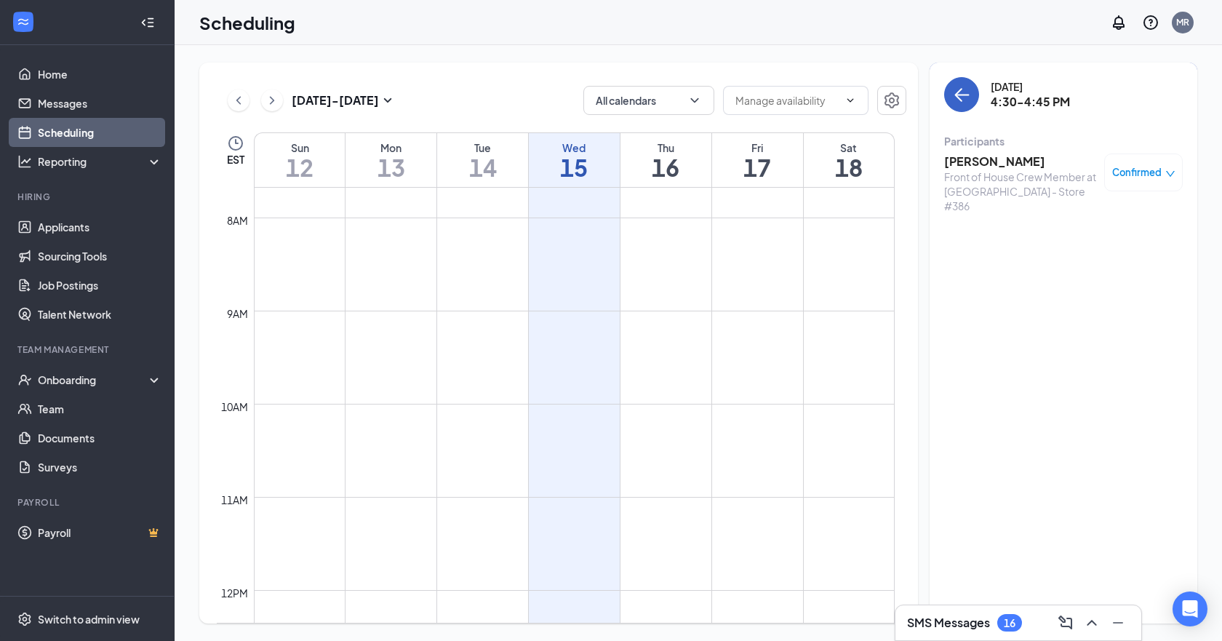
click at [966, 95] on icon "ArrowLeft" at bounding box center [963, 95] width 14 height 1
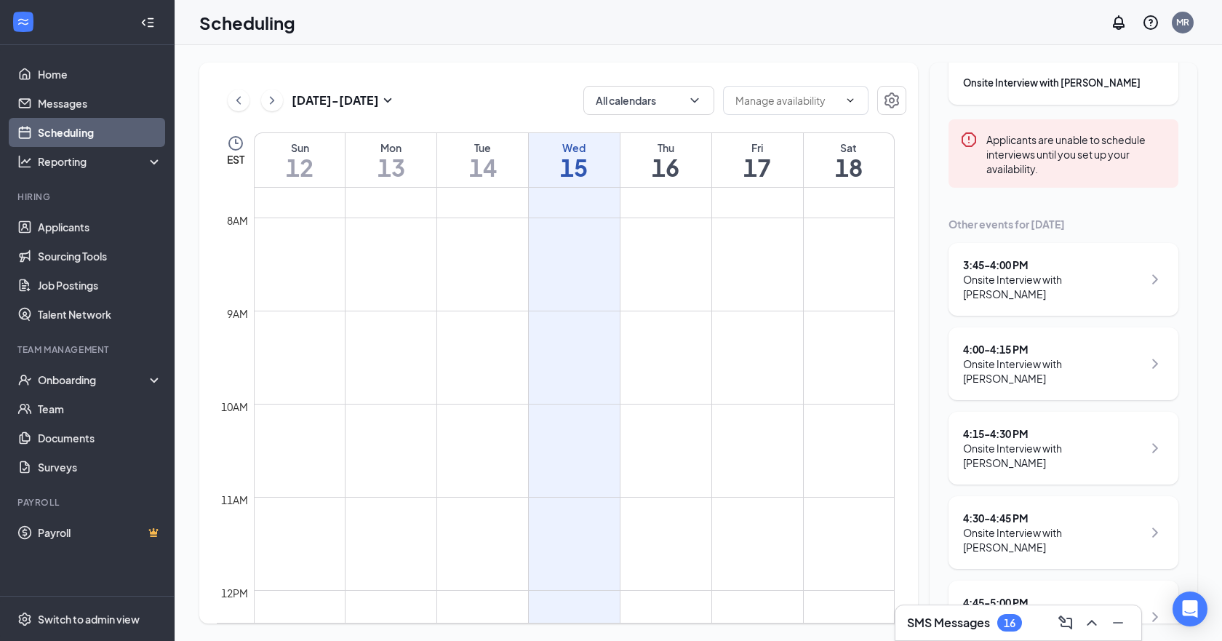
scroll to position [158, 0]
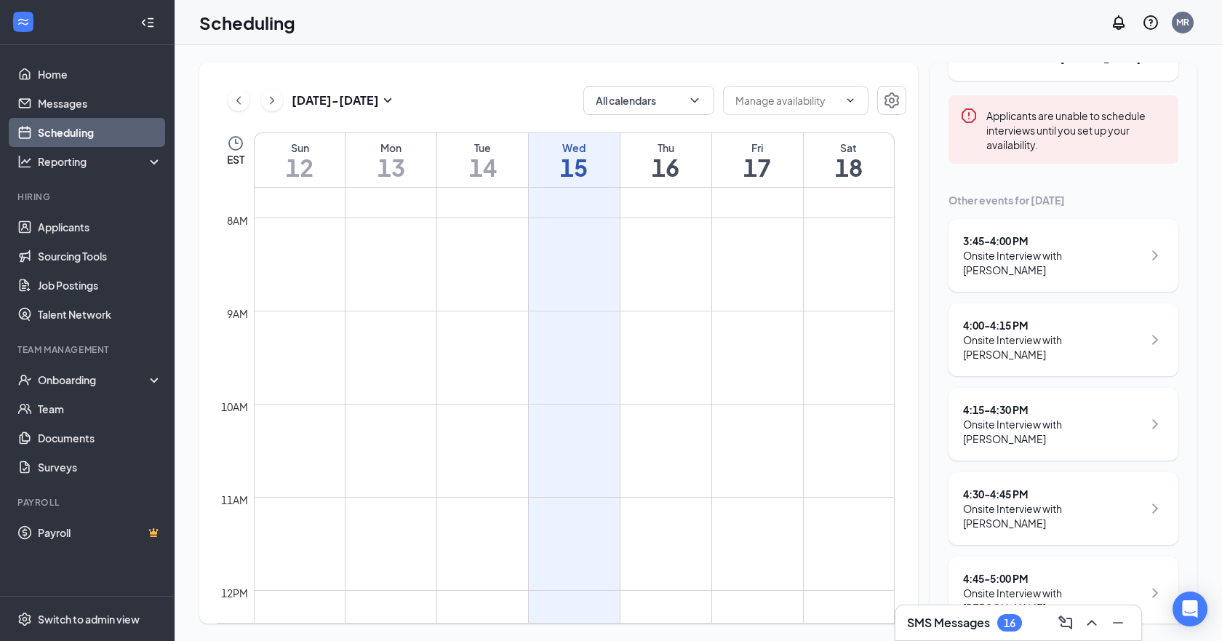
click at [1050, 586] on div "Onsite Interview with Paul Harris" at bounding box center [1053, 600] width 180 height 29
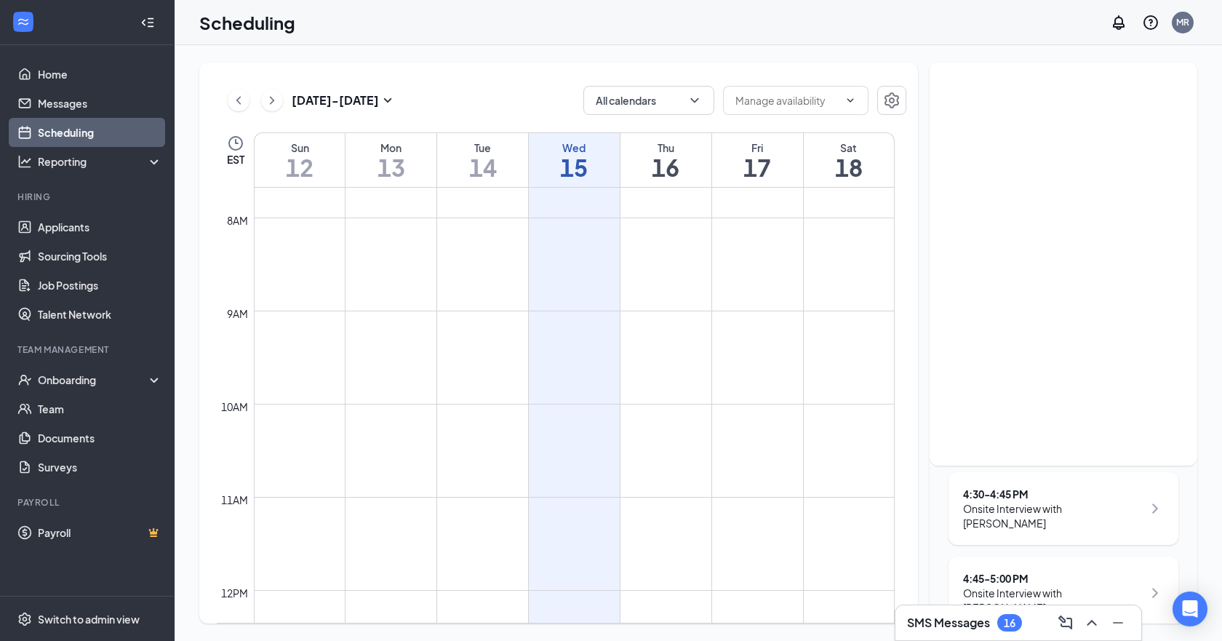
click at [1058, 586] on div "Onsite Interview with Paul Harris" at bounding box center [1053, 600] width 180 height 29
click at [1004, 571] on div "4:45 - 5:00 PM" at bounding box center [1053, 578] width 180 height 15
click at [1090, 586] on div "Onsite Interview with Paul Harris" at bounding box center [1053, 600] width 180 height 29
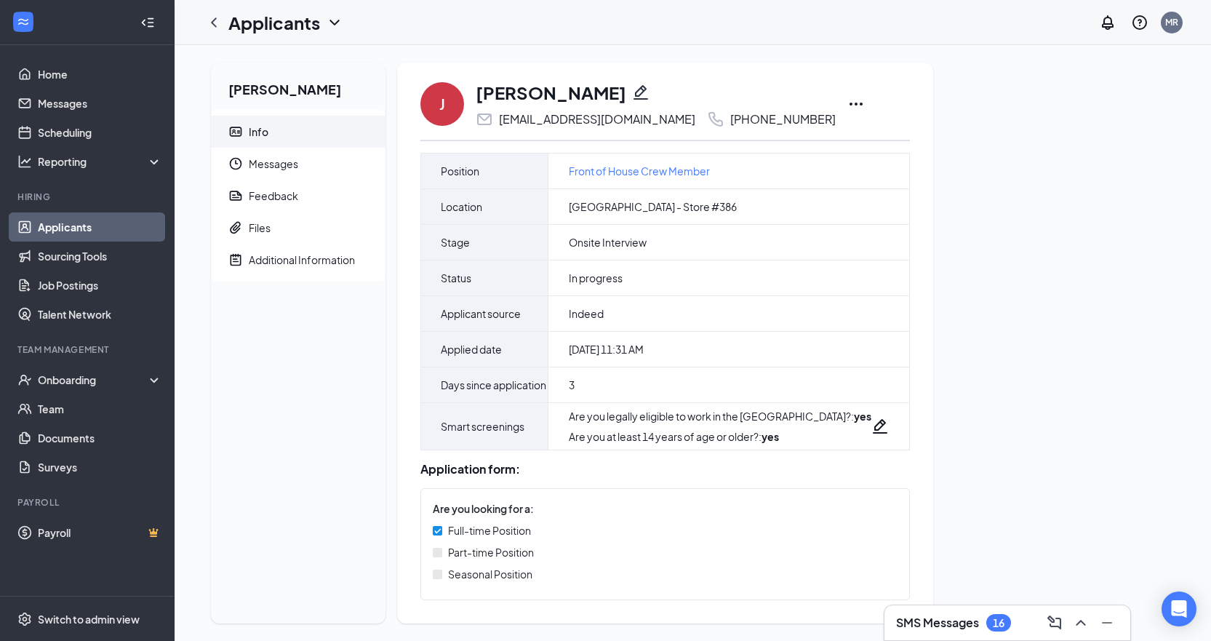
click at [850, 105] on icon "Ellipses" at bounding box center [856, 104] width 13 height 3
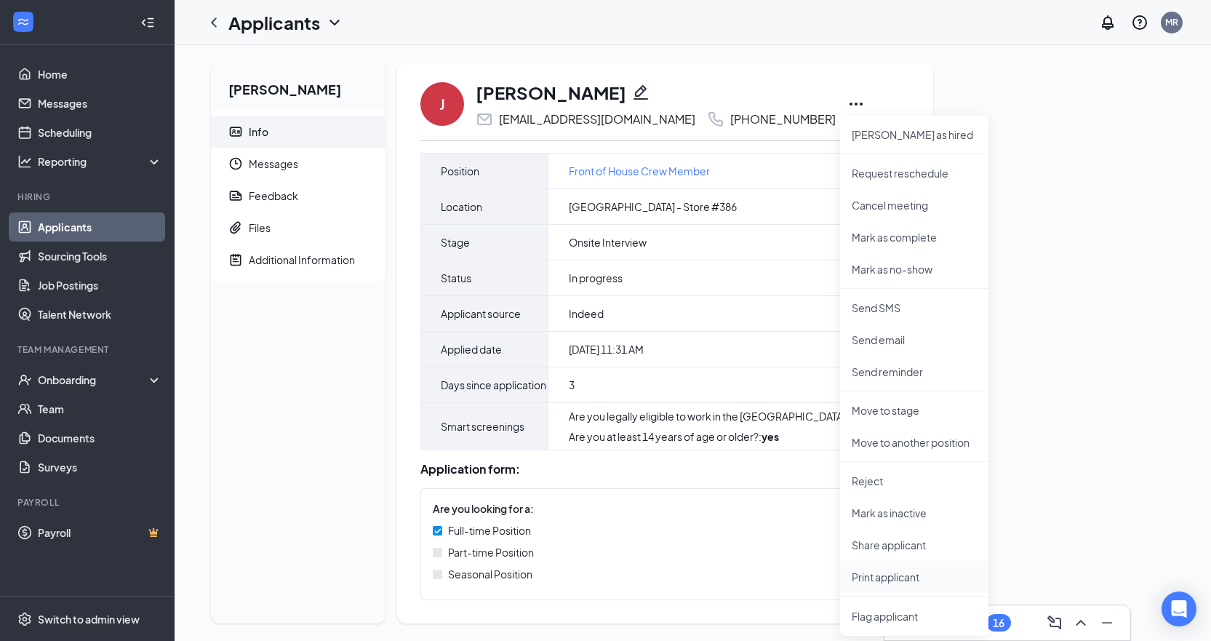
click at [876, 581] on p "Print applicant" at bounding box center [914, 577] width 125 height 15
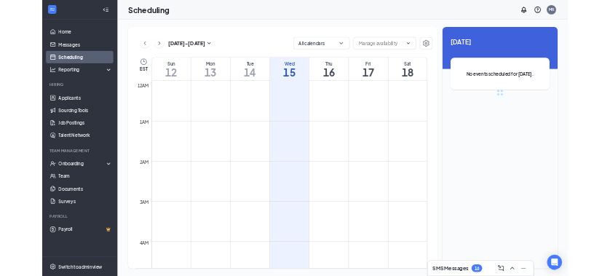
scroll to position [715, 0]
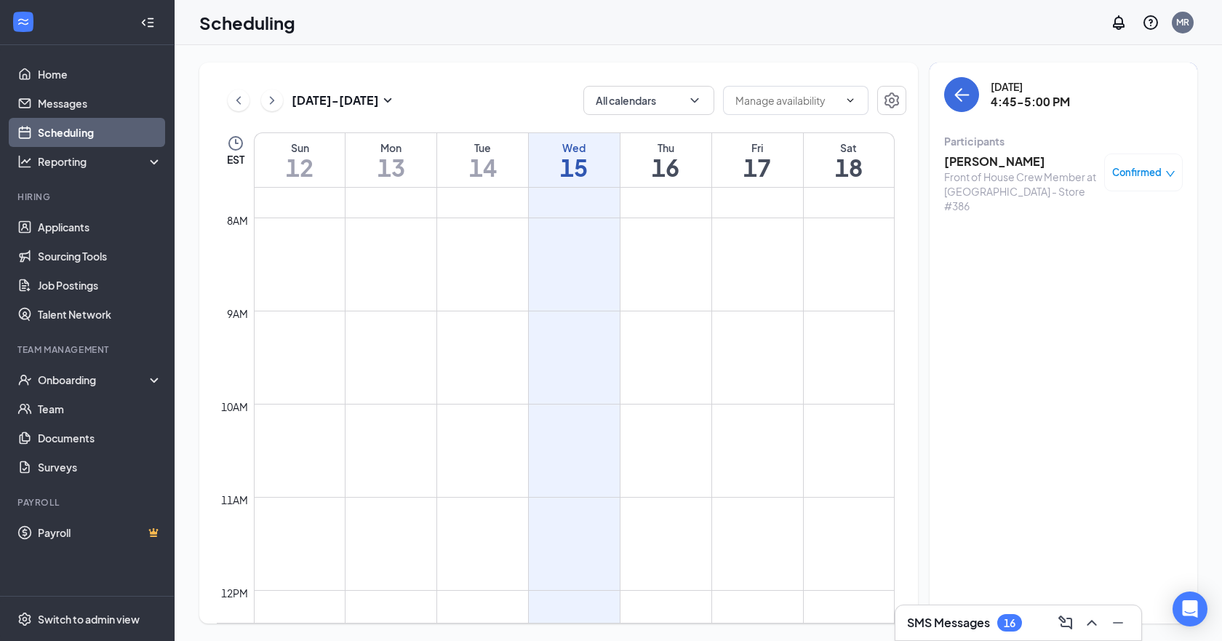
click at [972, 162] on h3 "[PERSON_NAME]" at bounding box center [1020, 162] width 153 height 16
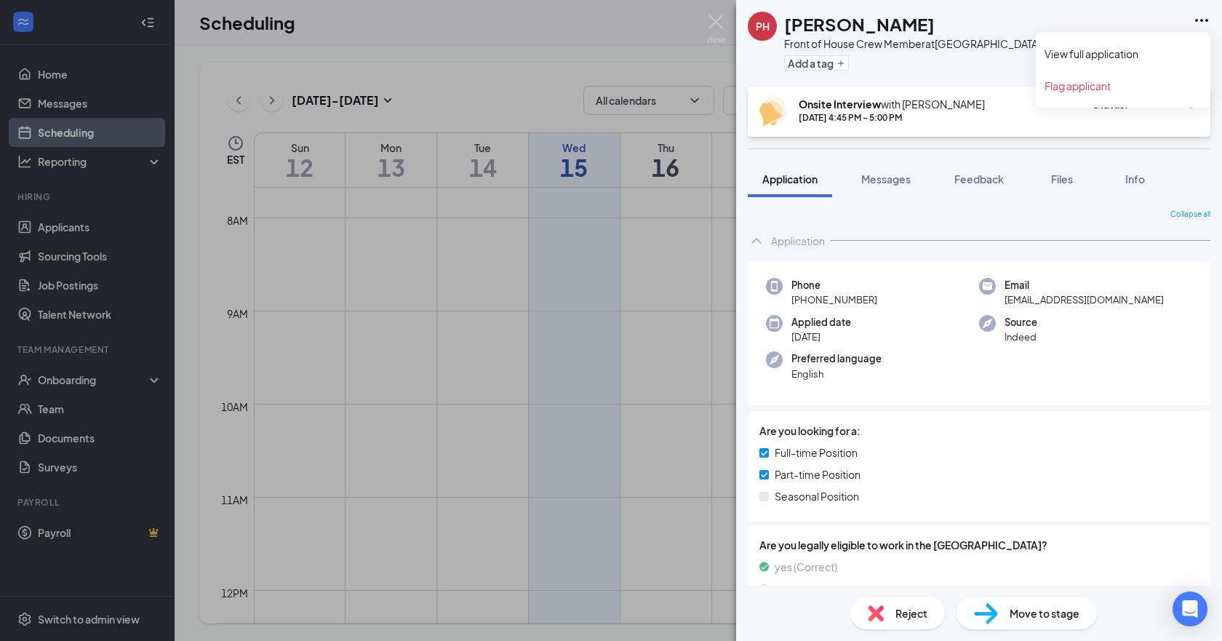
click at [1203, 18] on icon "Ellipses" at bounding box center [1201, 20] width 17 height 17
click at [1100, 56] on link "View full application" at bounding box center [1123, 54] width 157 height 15
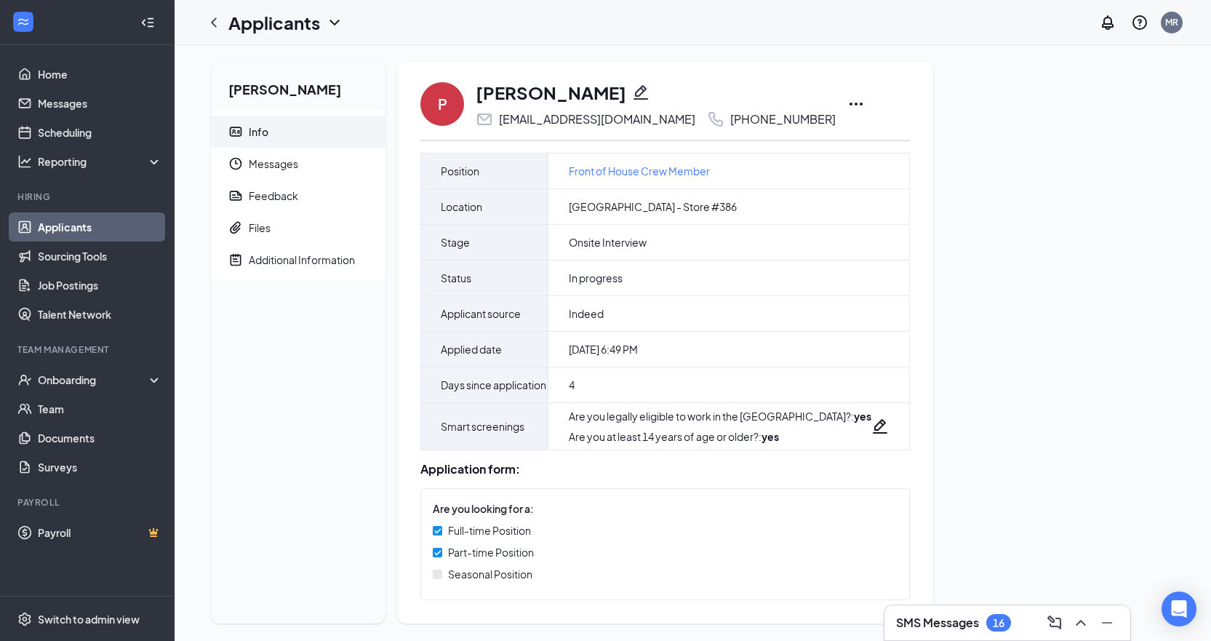
click at [865, 102] on icon "Ellipses" at bounding box center [856, 103] width 17 height 17
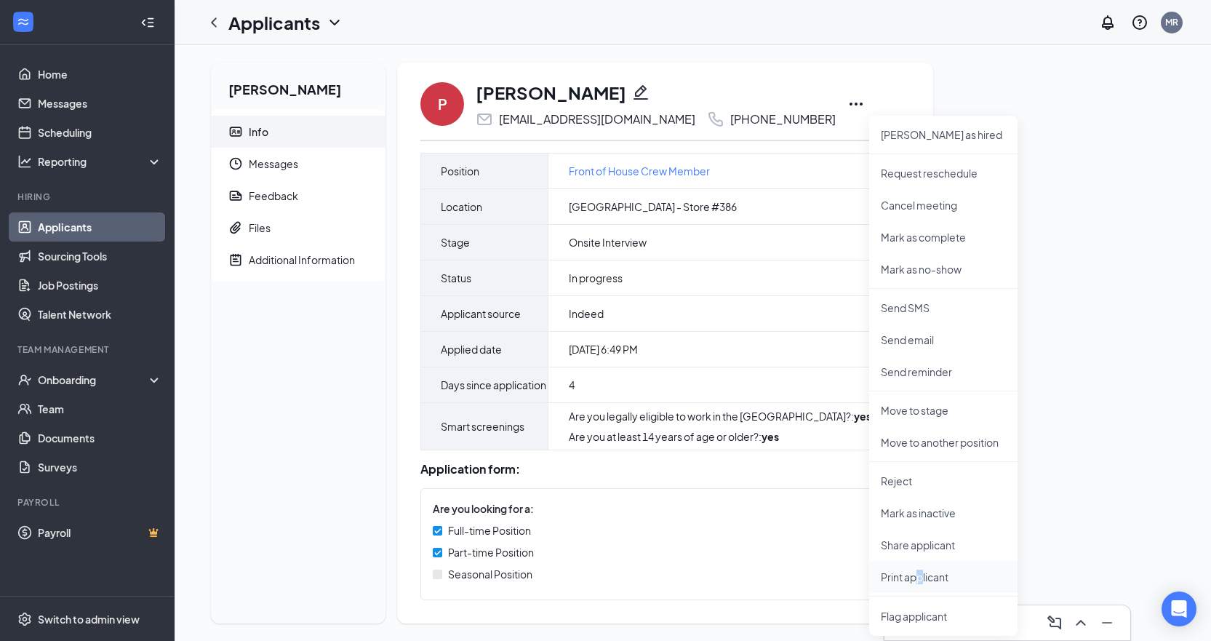
click at [921, 577] on p "Print applicant" at bounding box center [943, 577] width 125 height 15
